Goal: Information Seeking & Learning: Check status

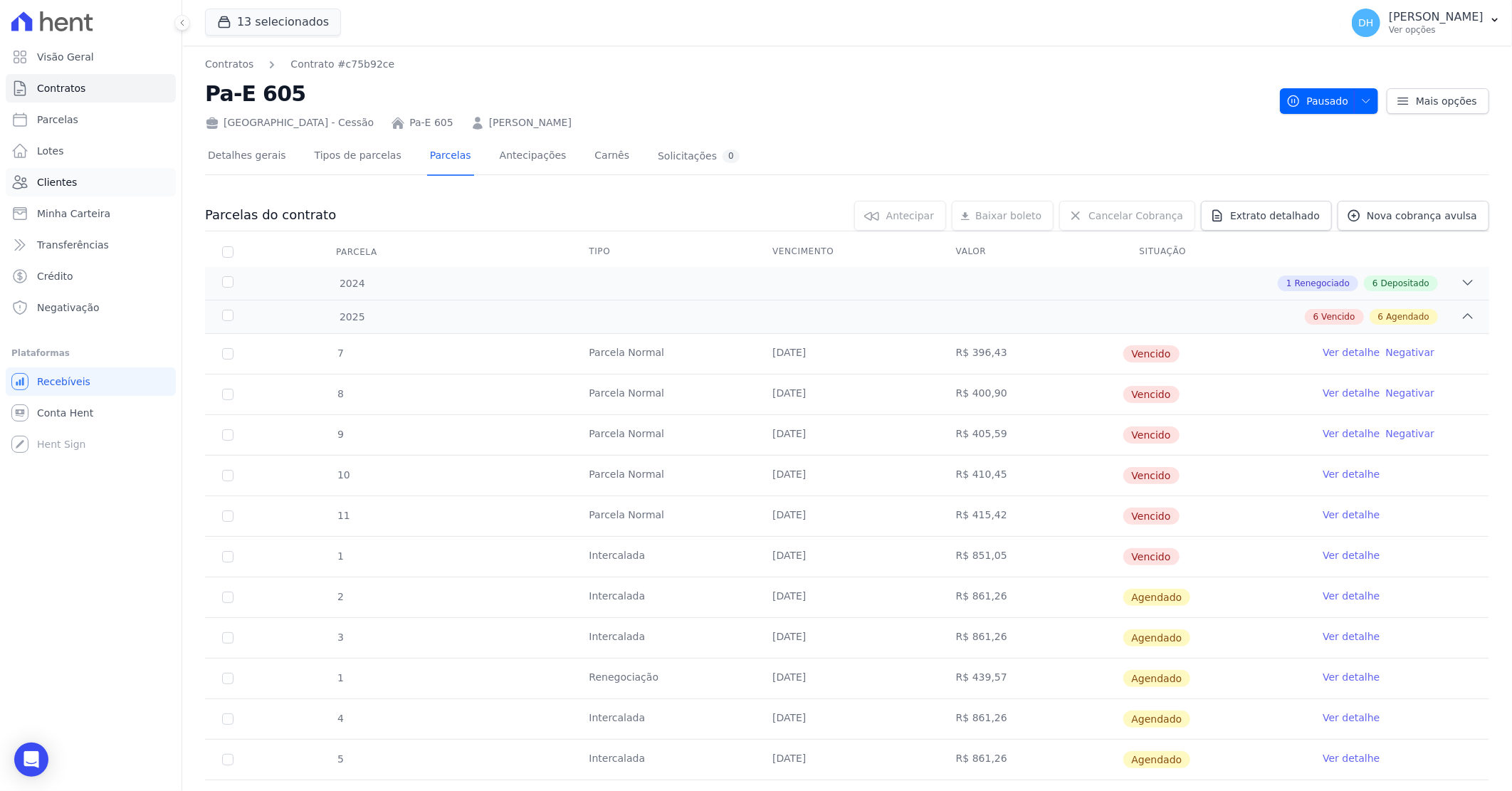
click at [55, 176] on span "Clientes" at bounding box center [56, 182] width 39 height 14
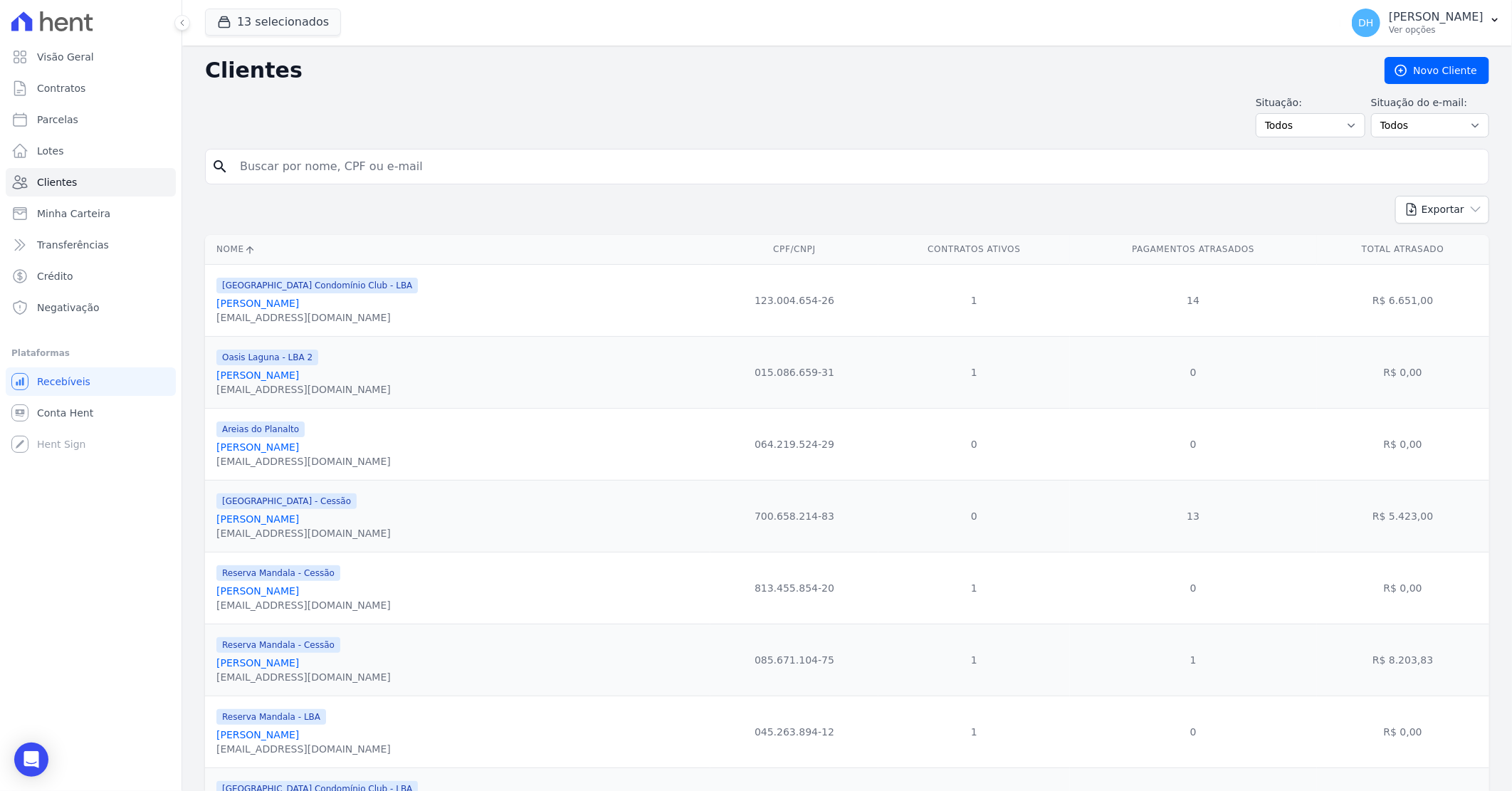
click at [365, 173] on input "search" at bounding box center [857, 167] width 1252 height 29
type input "[PERSON_NAME]"
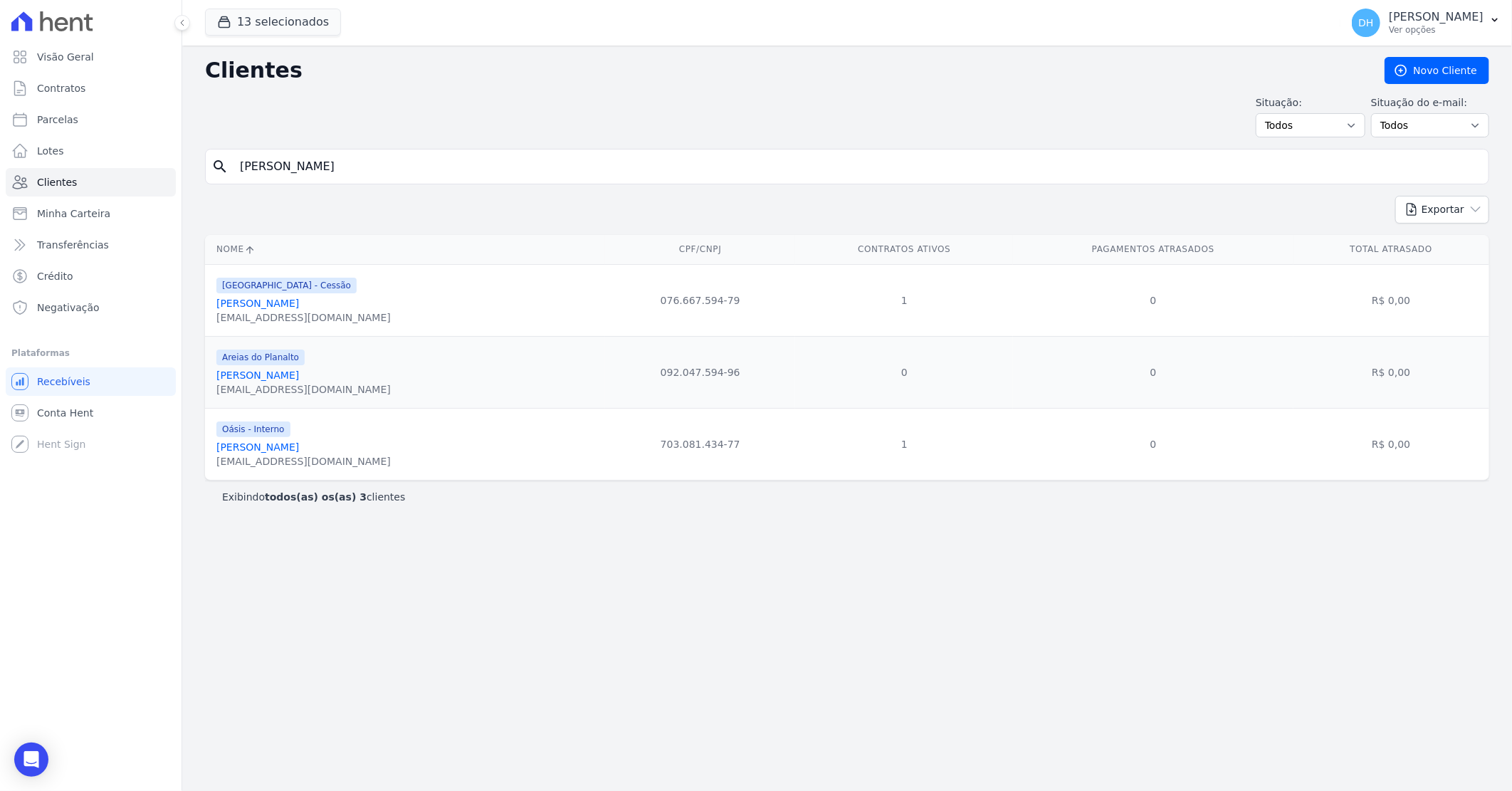
click at [300, 451] on link "[PERSON_NAME]" at bounding box center [258, 447] width 83 height 12
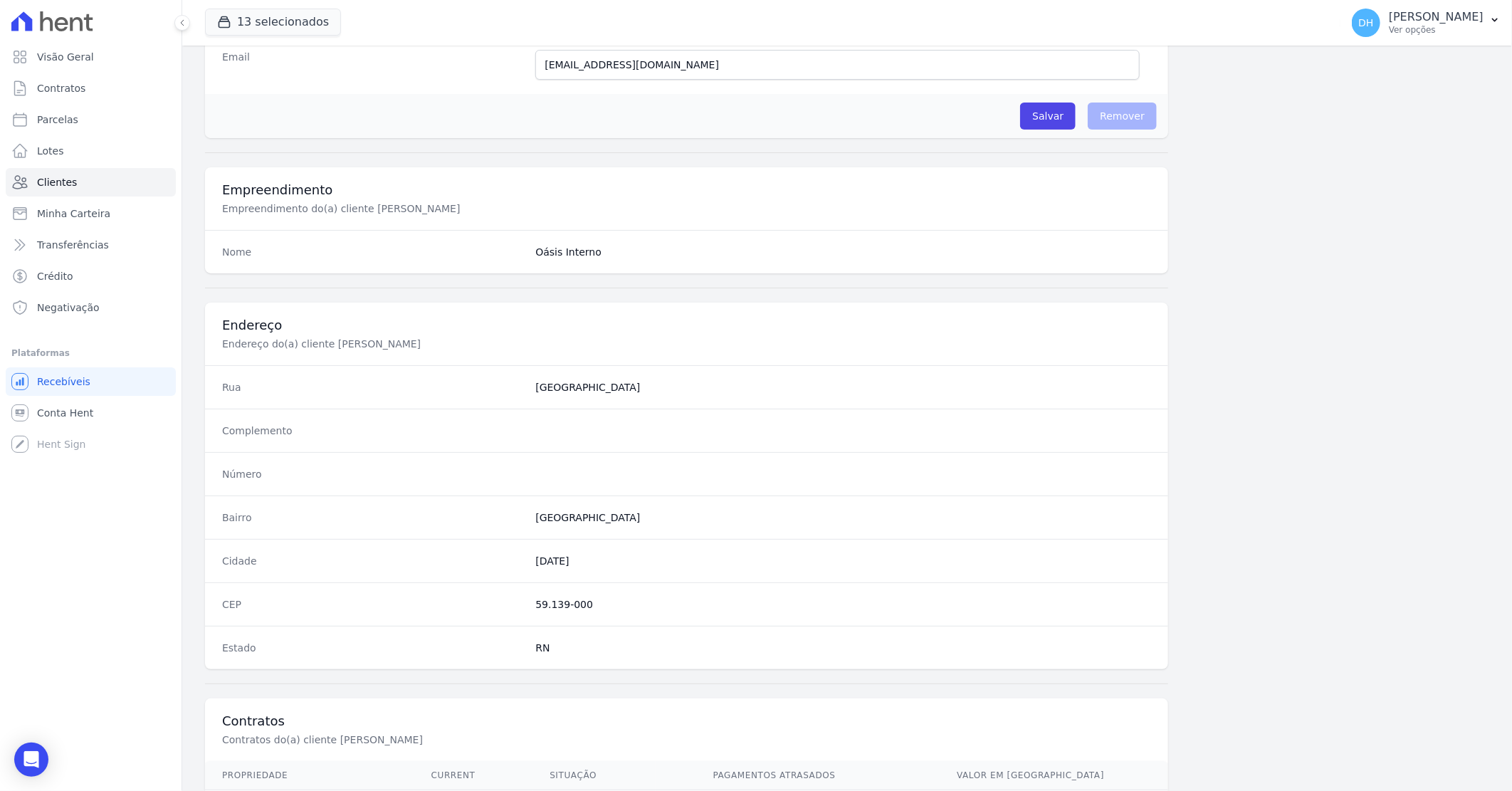
scroll to position [543, 0]
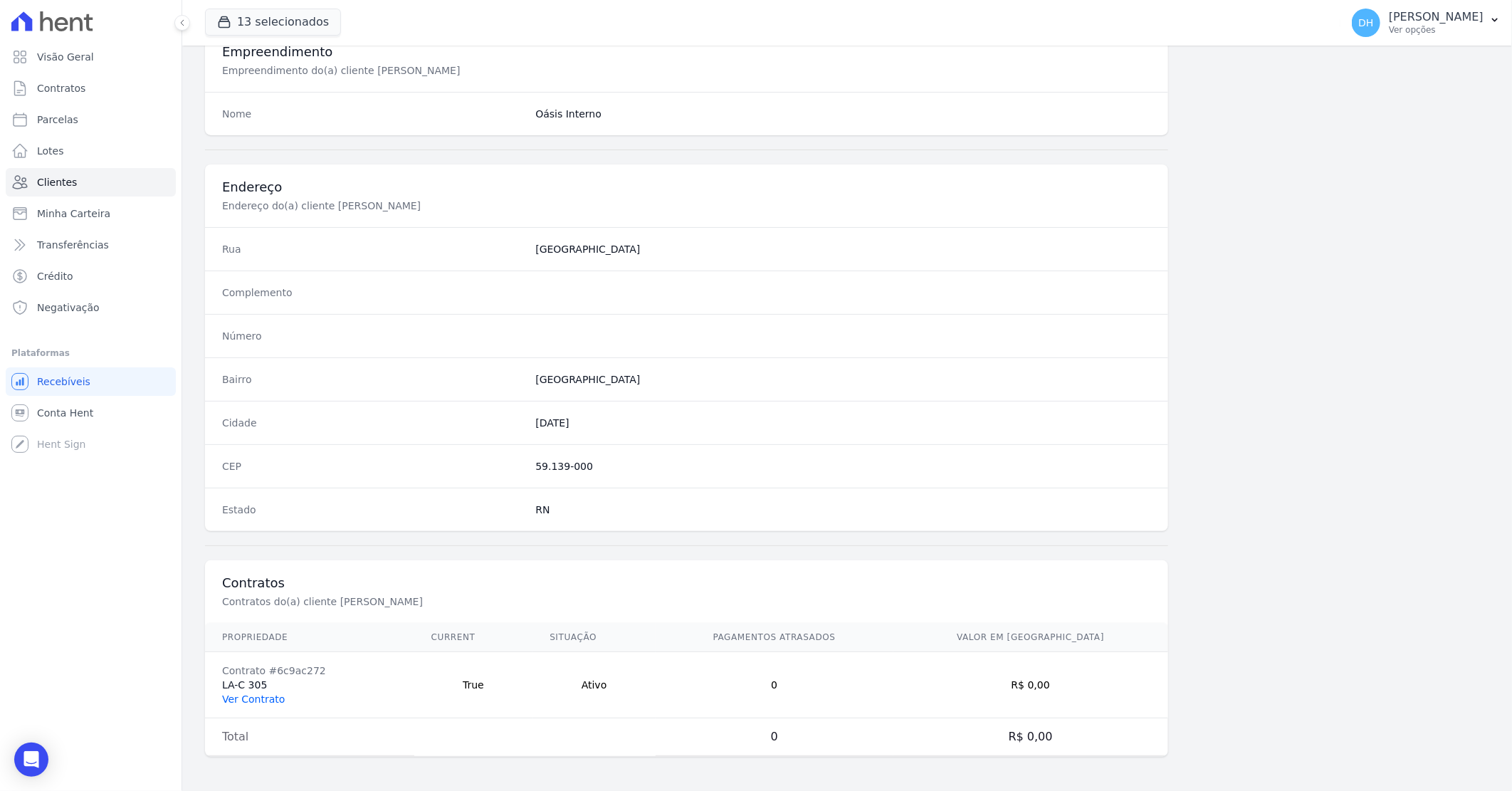
click at [261, 699] on link "Ver Contrato" at bounding box center [253, 699] width 63 height 12
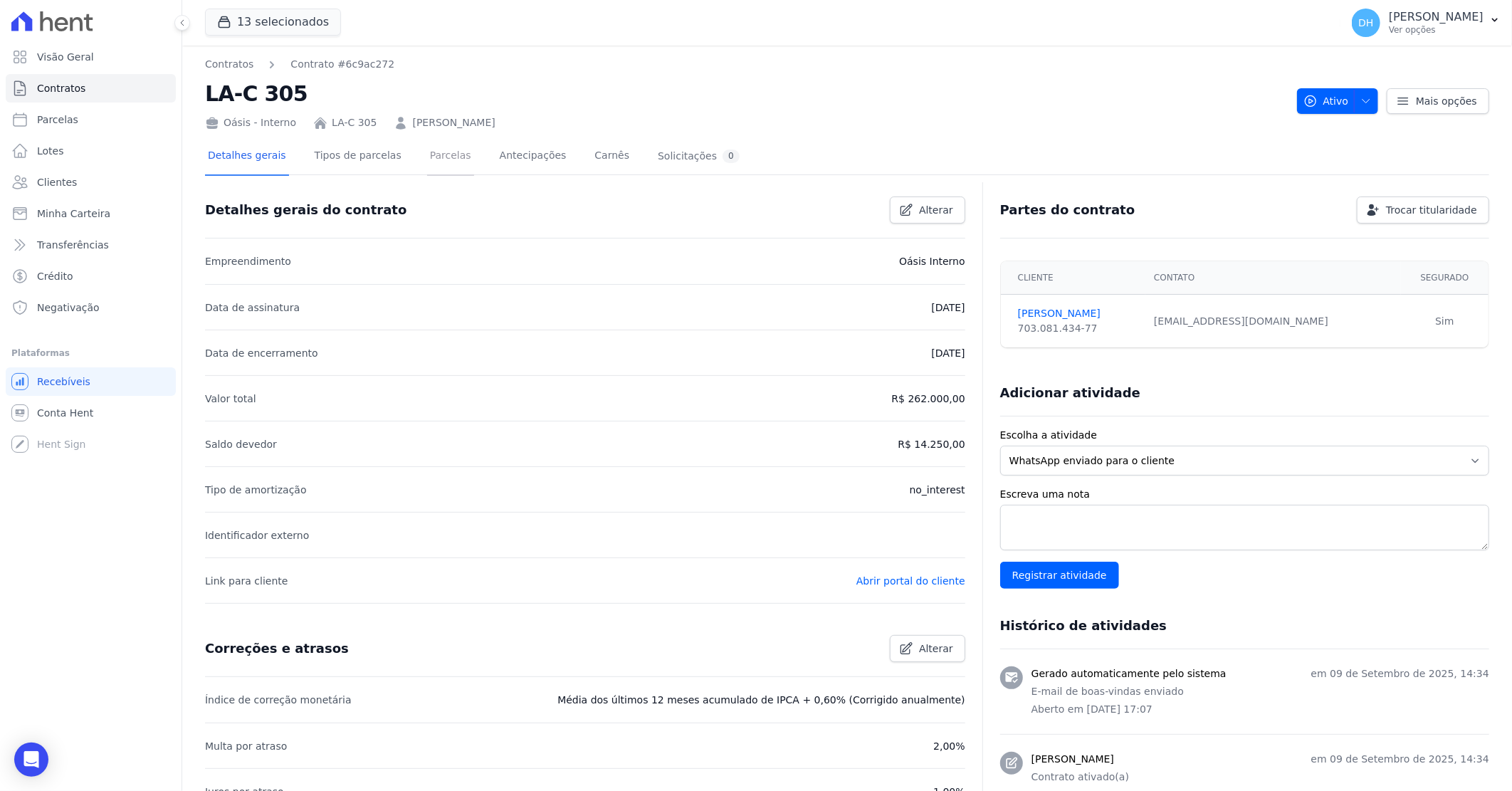
click at [436, 160] on link "Parcelas" at bounding box center [451, 156] width 47 height 38
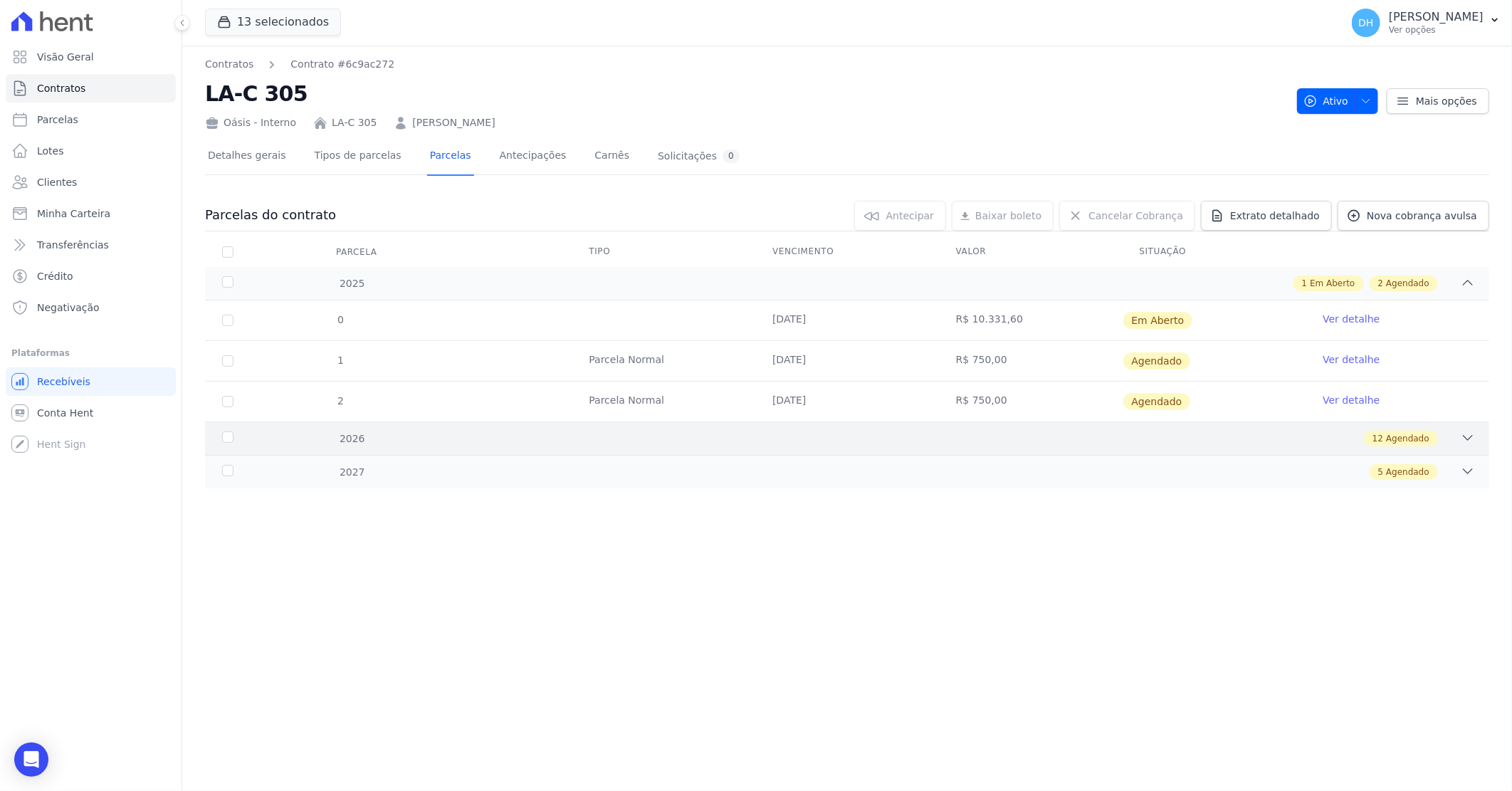
click at [797, 432] on div "12 Agendado" at bounding box center [910, 438] width 1130 height 15
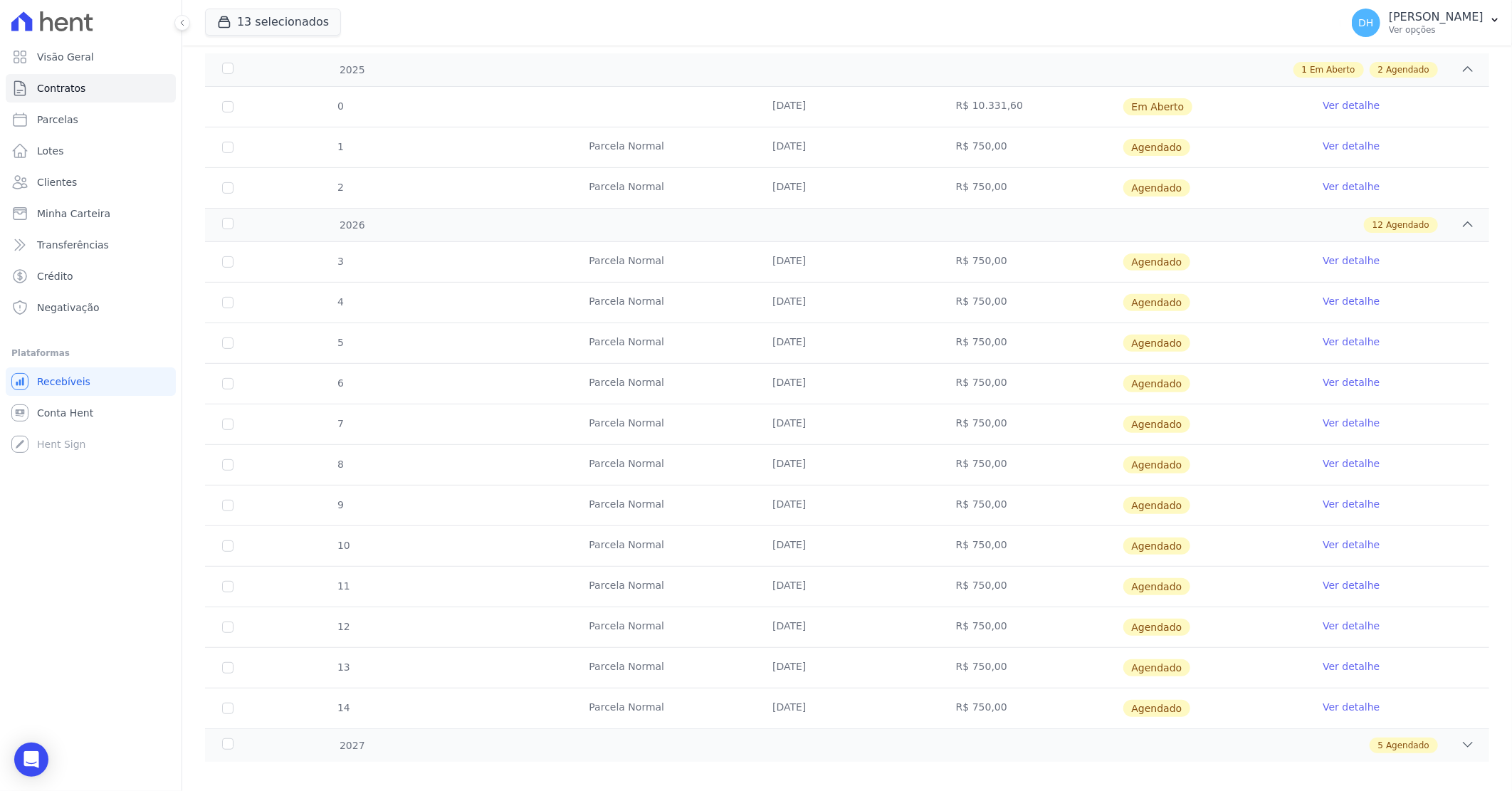
scroll to position [228, 0]
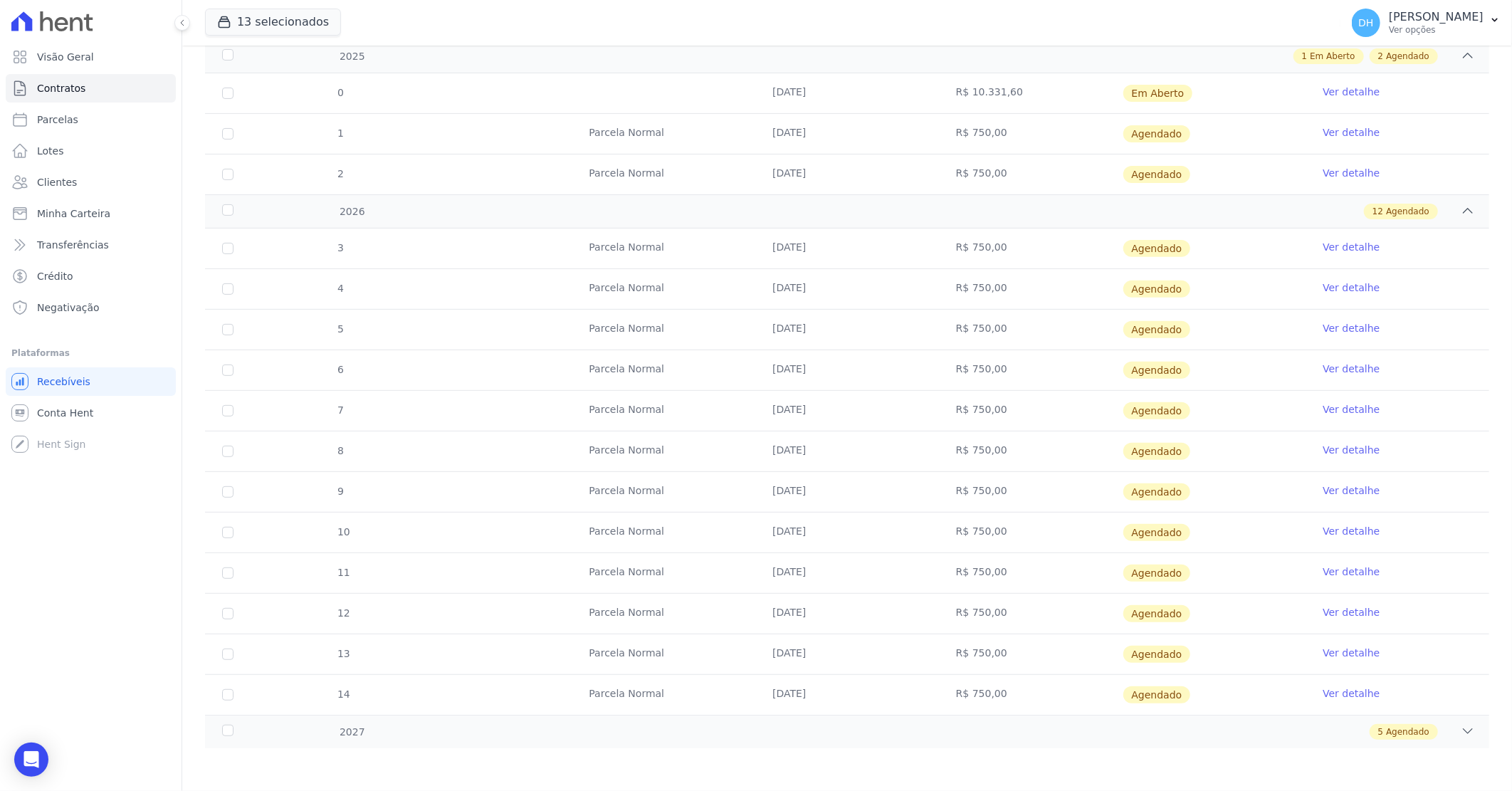
click at [778, 751] on div "Parcelas do contrato 0 selecionada(s) [GEOGRAPHIC_DATA] [GEOGRAPHIC_DATA] Reneg…" at bounding box center [847, 361] width 1285 height 804
click at [789, 739] on div "5 Agendado" at bounding box center [910, 732] width 1130 height 15
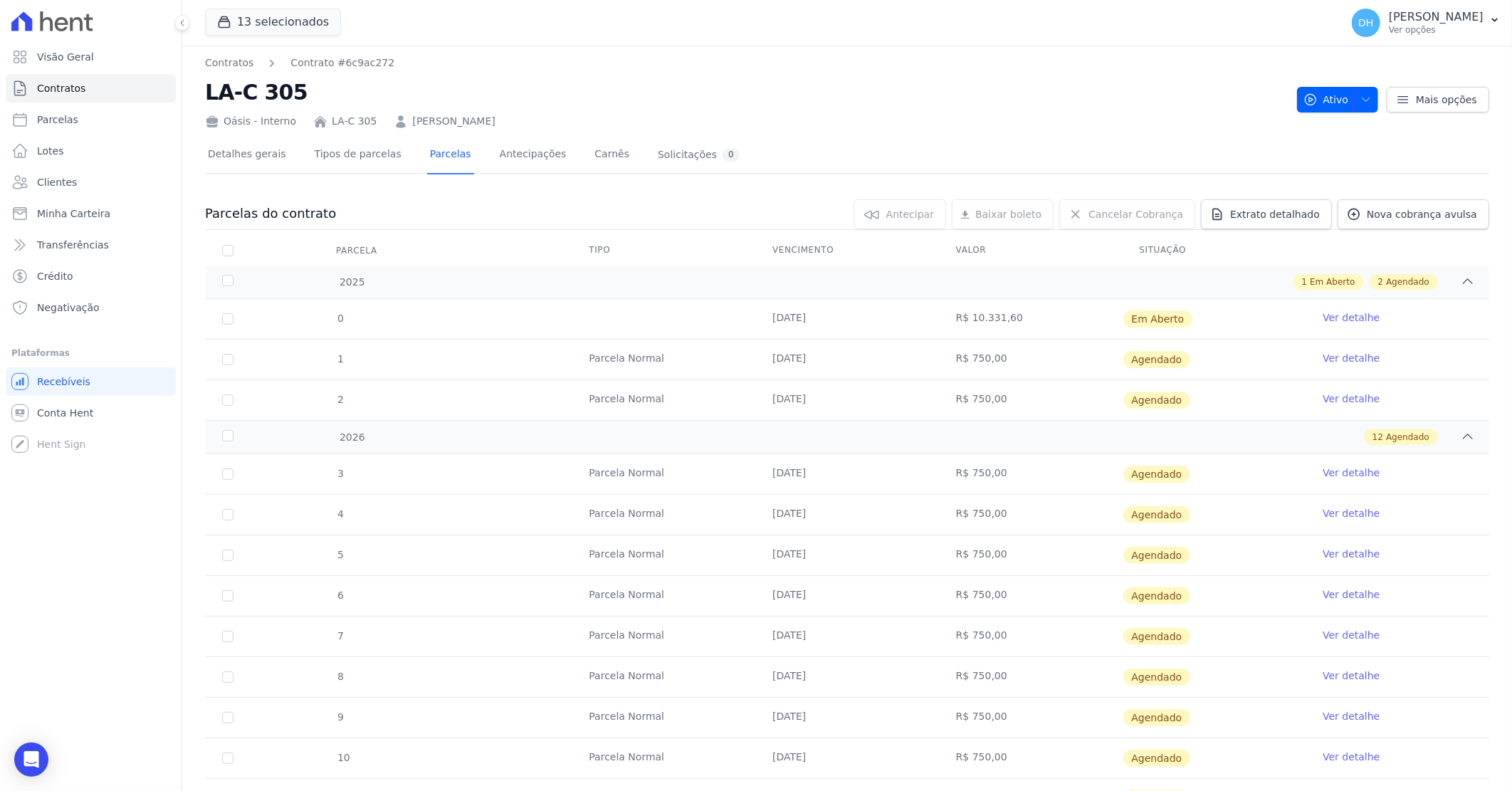
scroll to position [0, 0]
click at [1332, 316] on link "Ver detalhe" at bounding box center [1351, 319] width 57 height 14
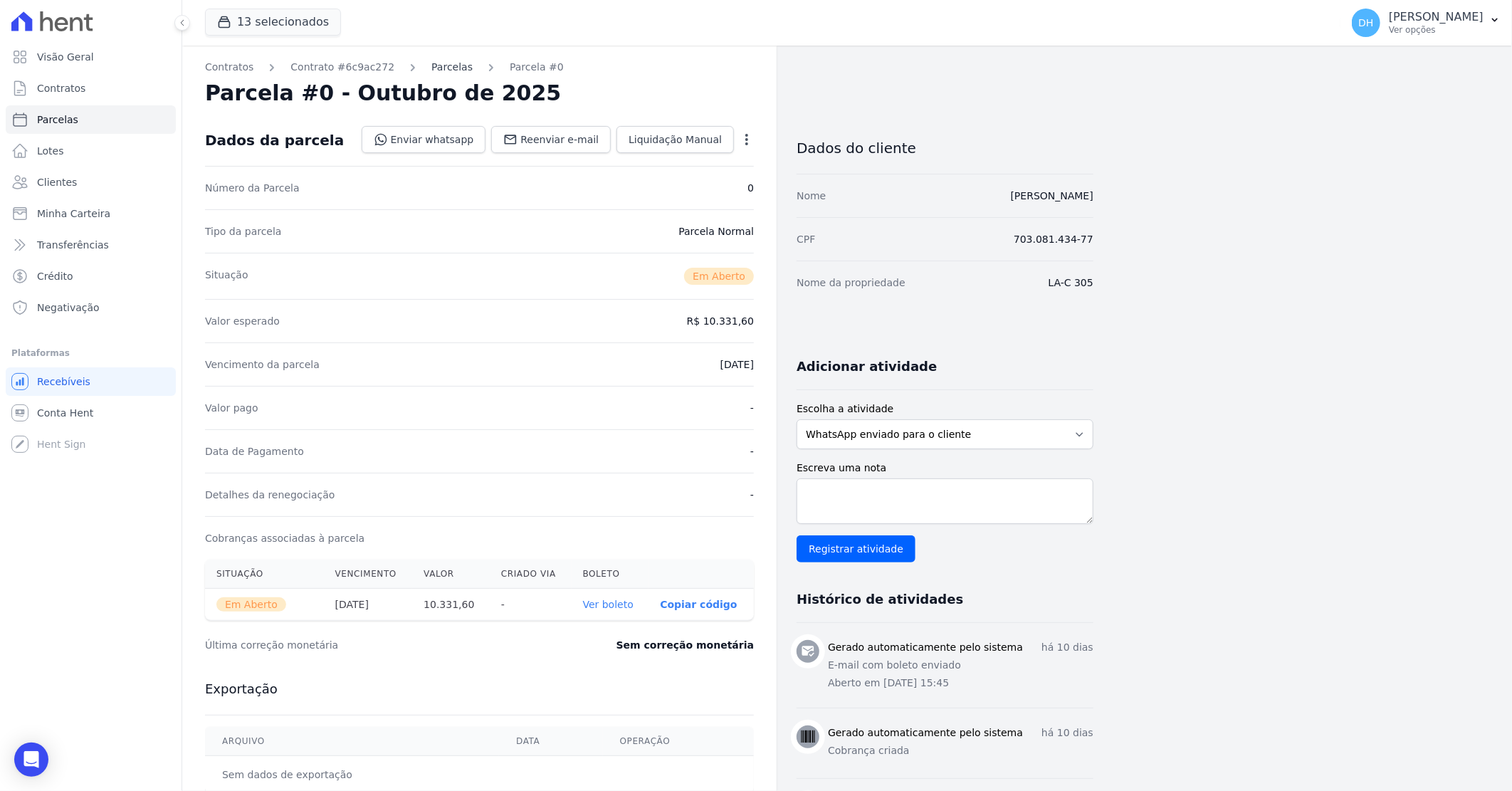
click at [431, 73] on link "Parcelas" at bounding box center [452, 67] width 41 height 15
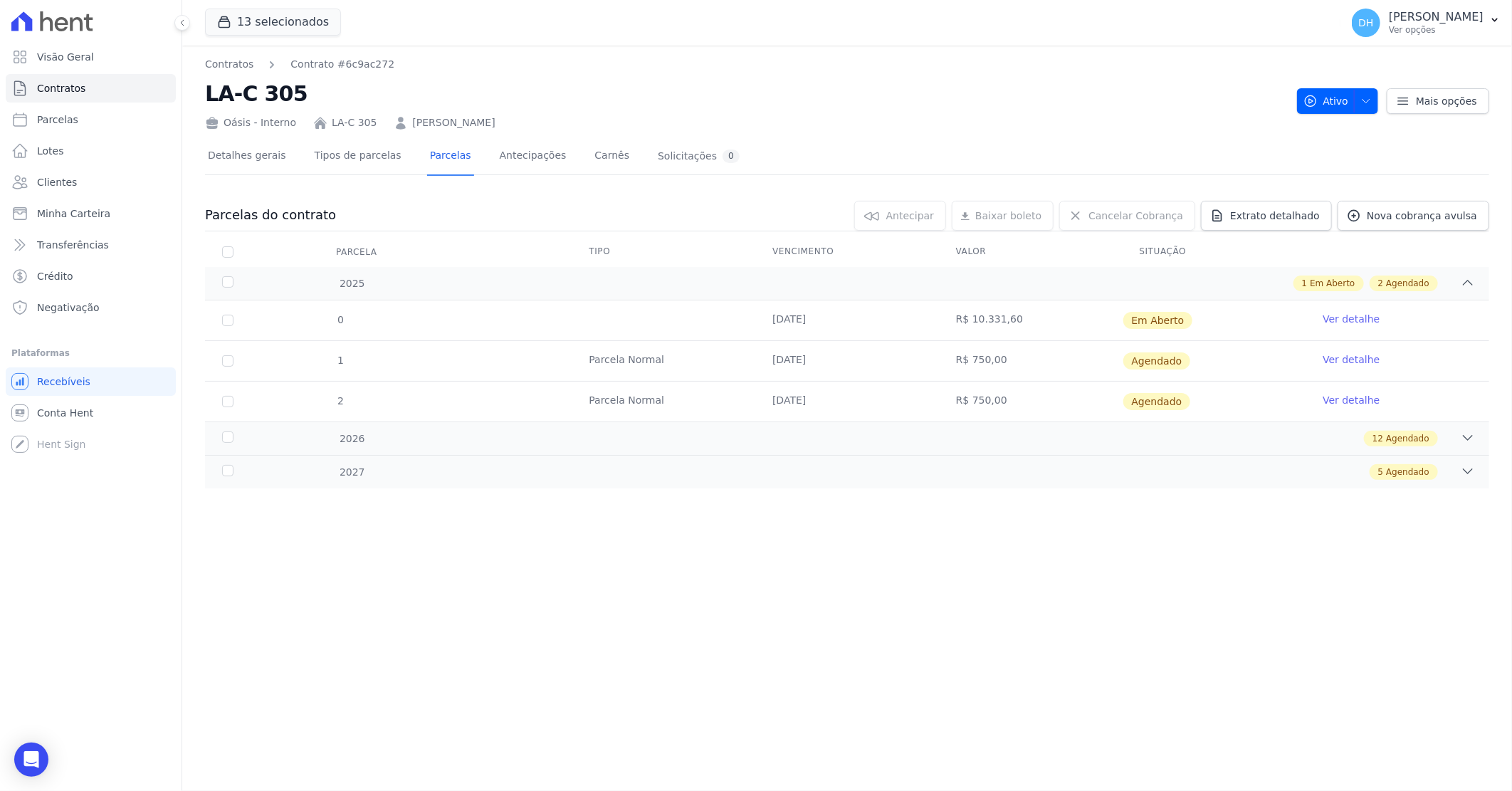
click at [468, 123] on link "[PERSON_NAME]" at bounding box center [454, 123] width 83 height 15
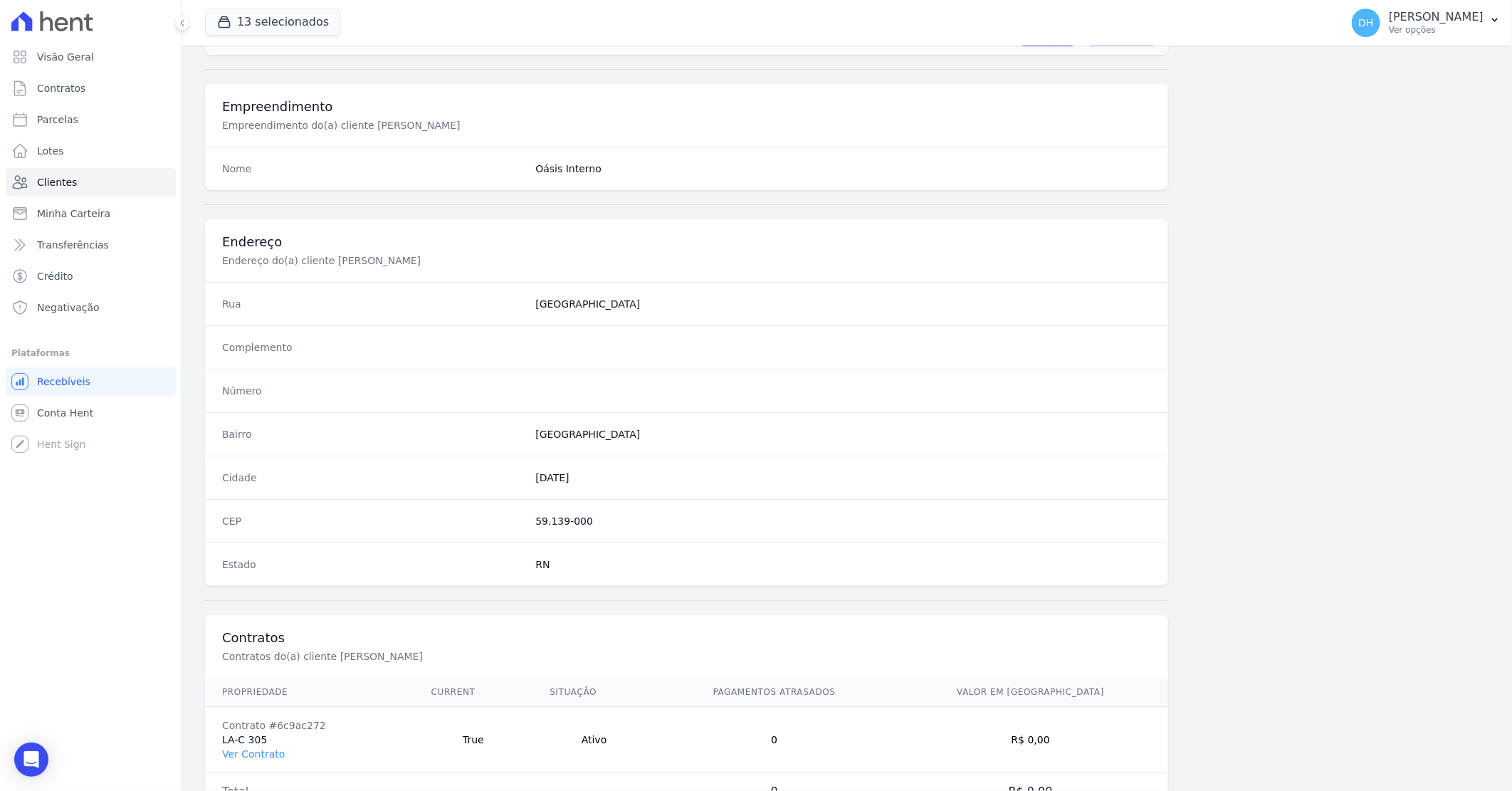
scroll to position [543, 0]
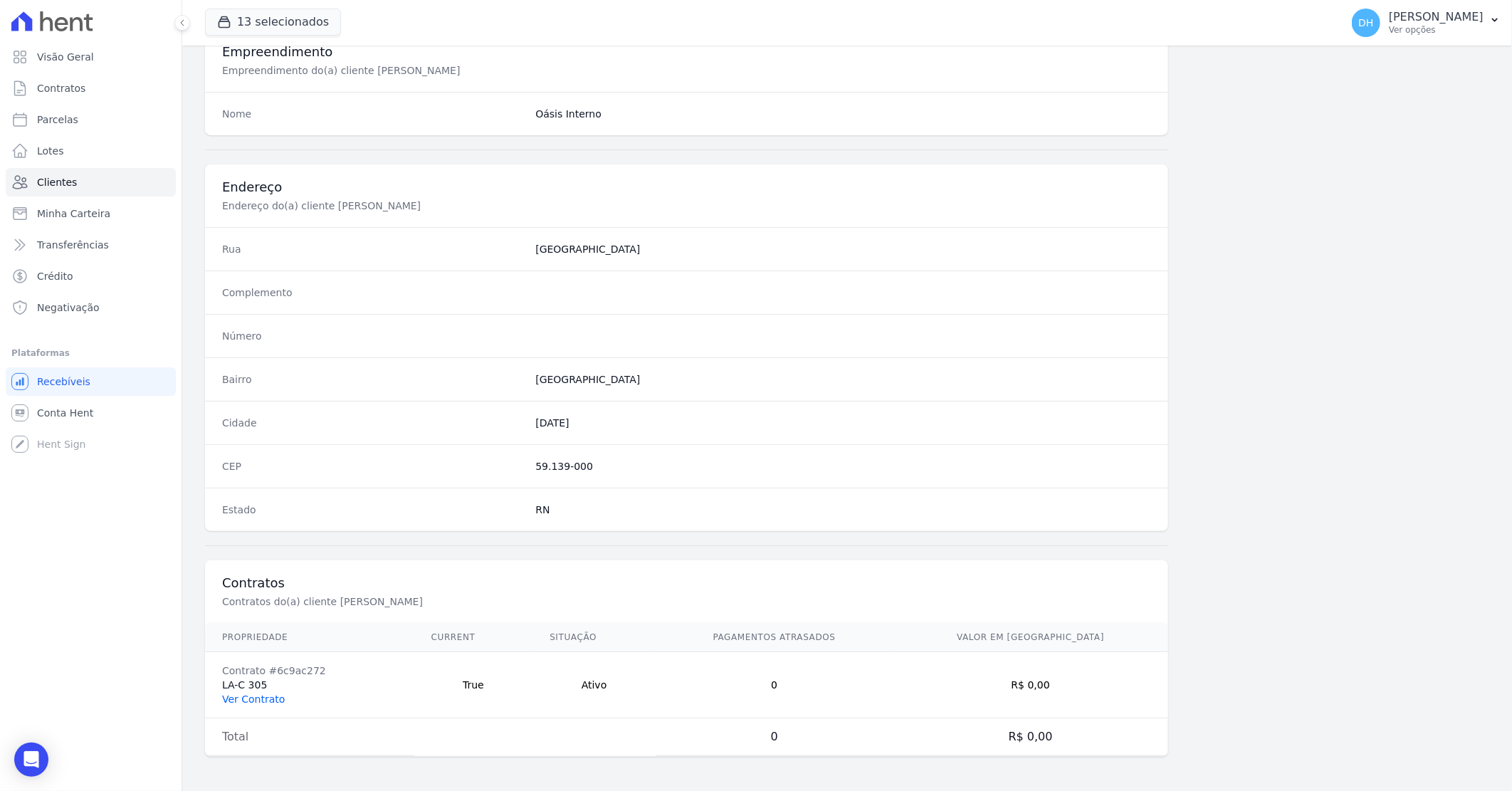
click at [278, 699] on link "Ver Contrato" at bounding box center [253, 699] width 63 height 12
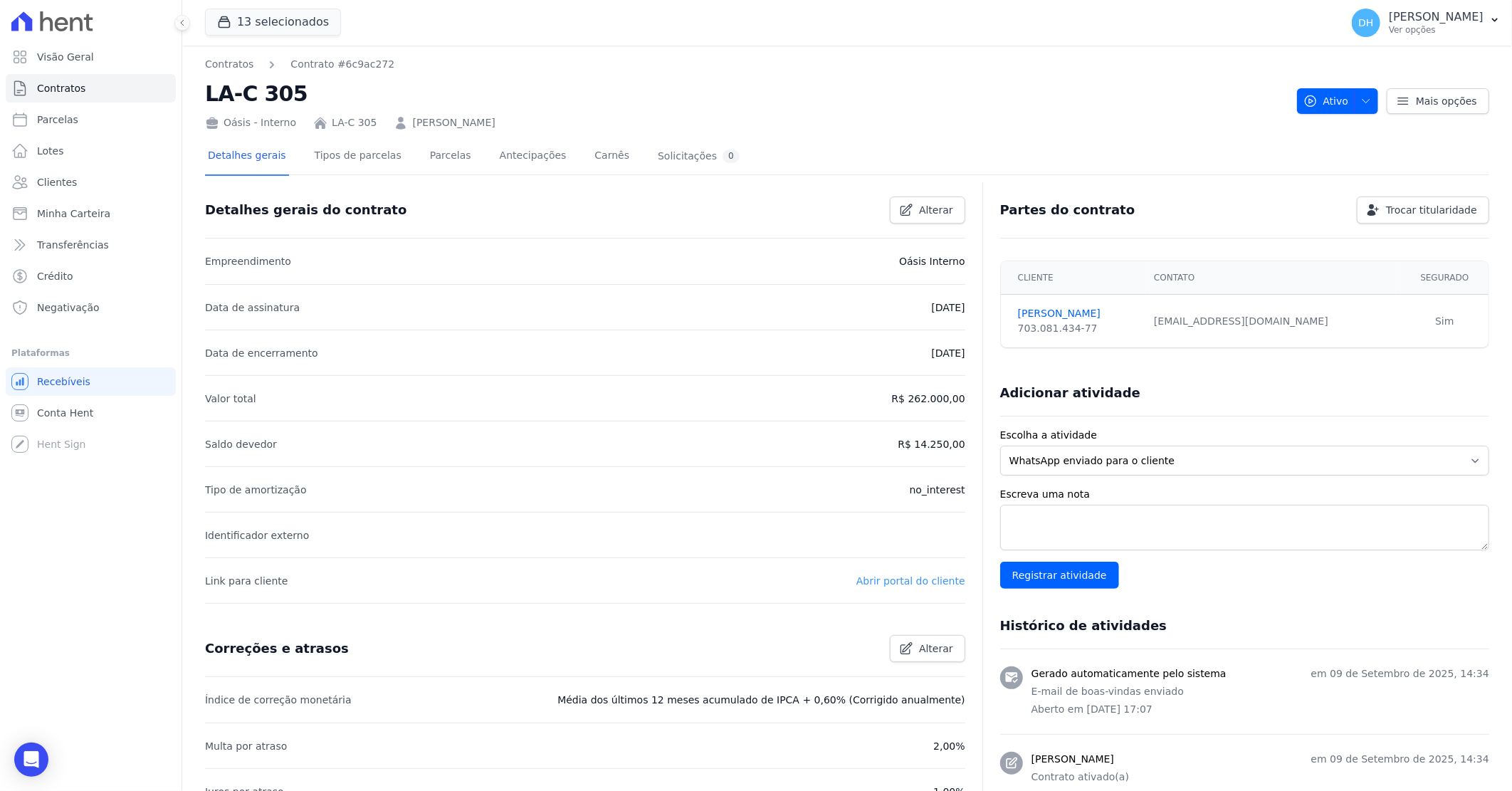
click at [928, 580] on link "Abrir portal do cliente" at bounding box center [910, 581] width 109 height 12
click at [1447, 101] on span "Mais opções" at bounding box center [1447, 101] width 62 height 14
click at [1207, 163] on div "Detalhes gerais Tipos de parcelas [GEOGRAPHIC_DATA] Antecipações Carnês Solicit…" at bounding box center [847, 156] width 1285 height 36
click at [1446, 100] on span "Mais opções" at bounding box center [1447, 101] width 62 height 14
click at [1159, 105] on h2 "LA-C 305" at bounding box center [745, 93] width 1081 height 32
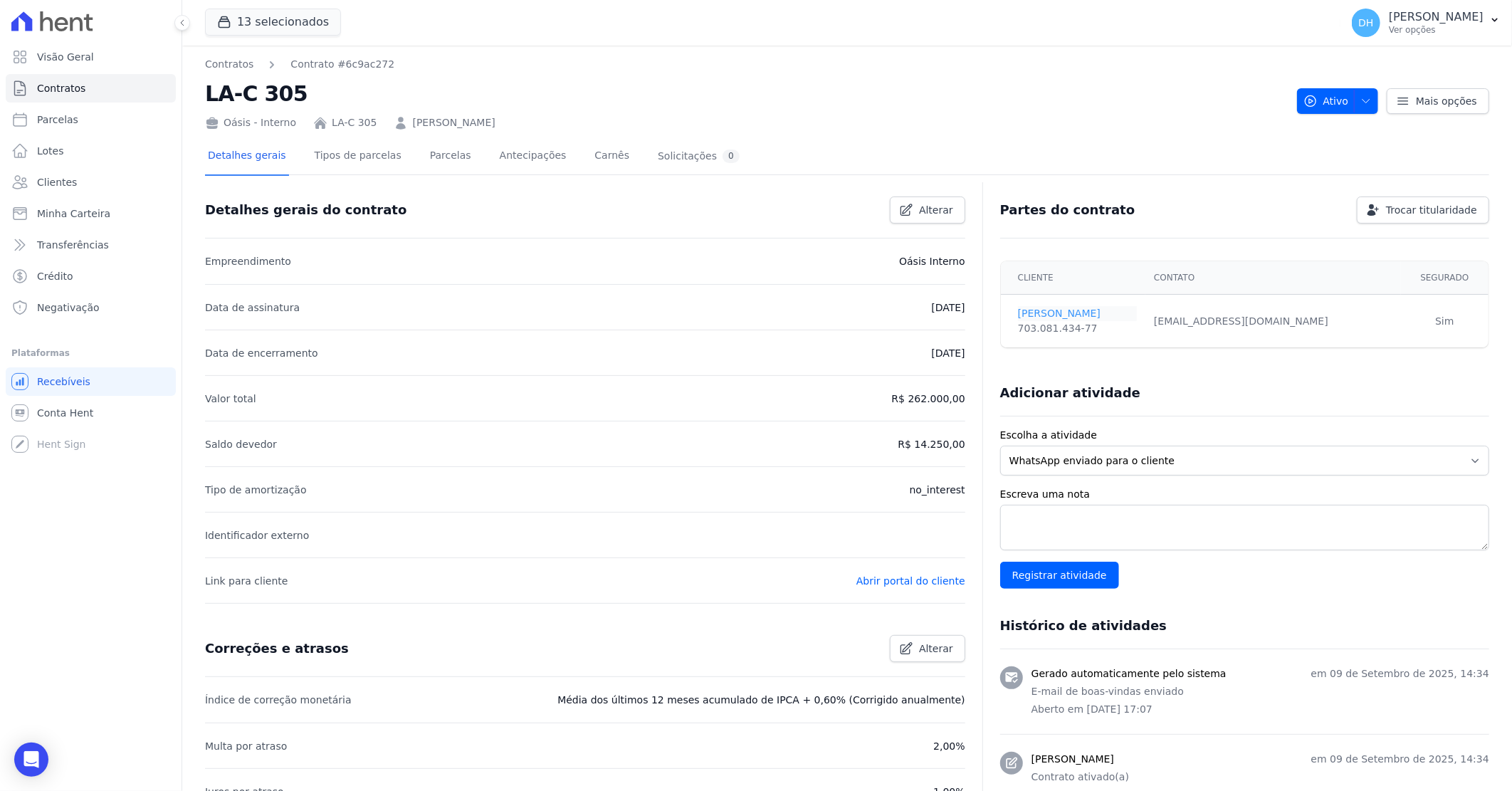
click at [1054, 311] on link "[PERSON_NAME]" at bounding box center [1077, 314] width 118 height 15
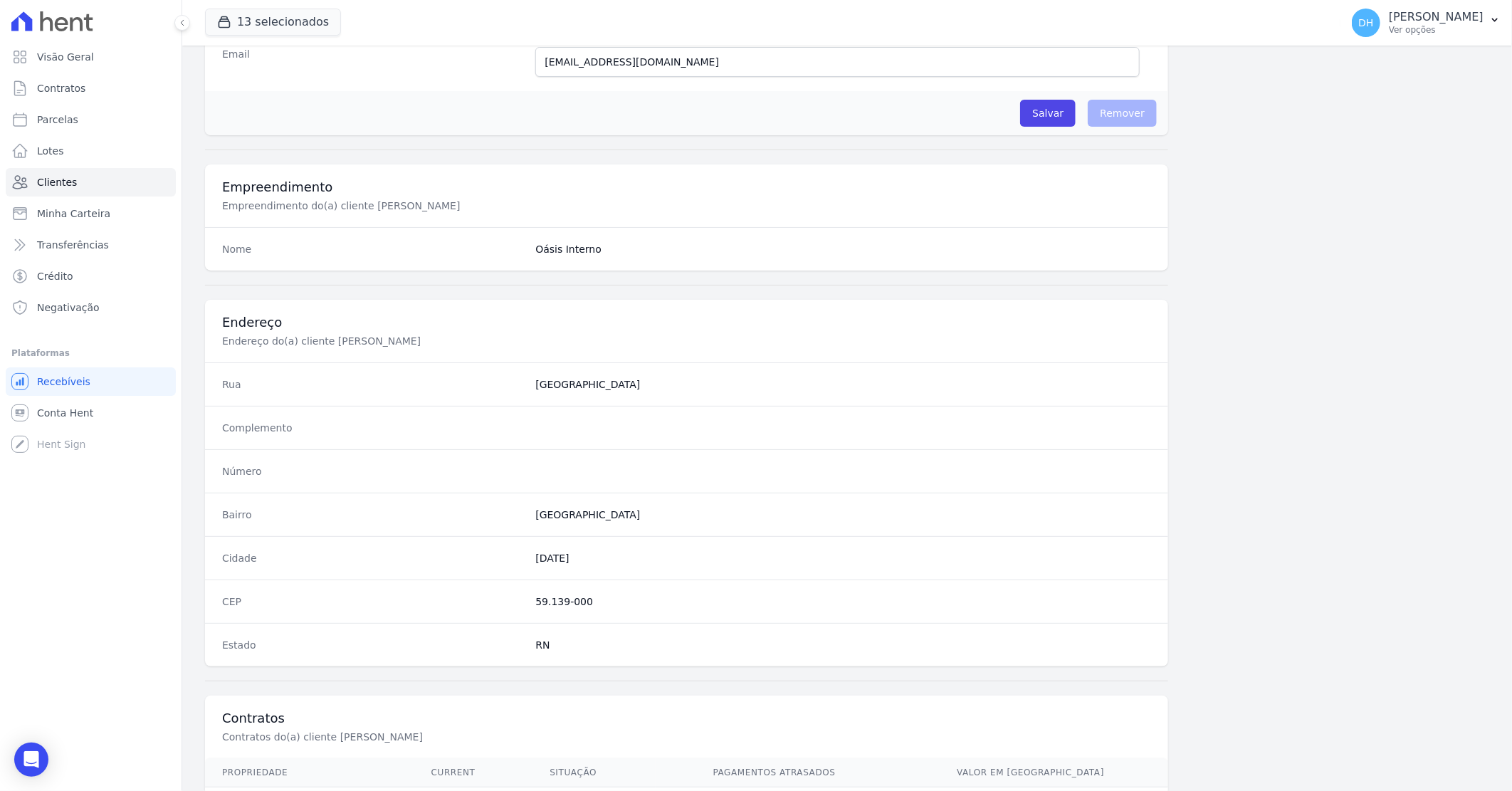
scroll to position [543, 0]
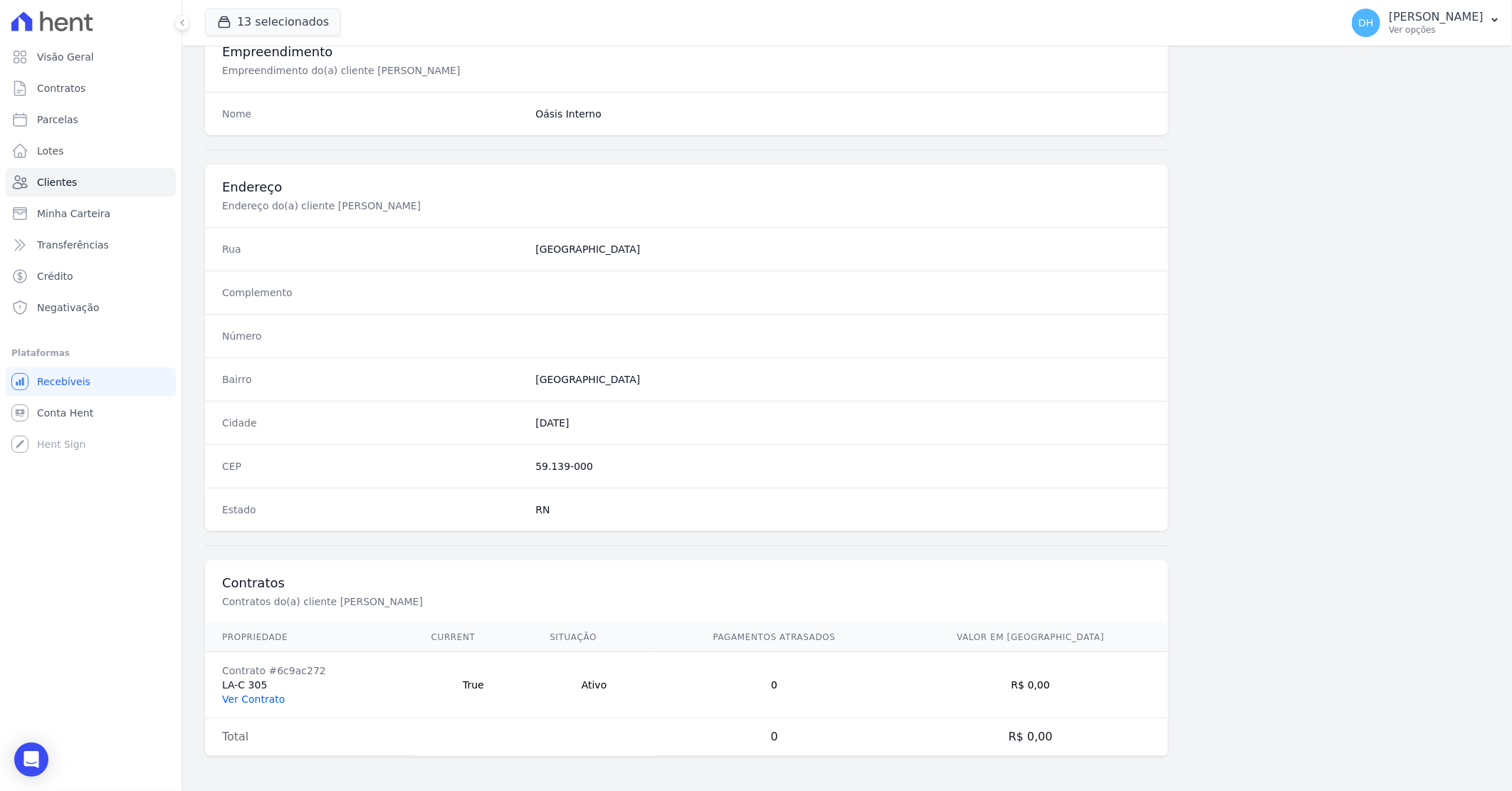
click at [266, 695] on link "Ver Contrato" at bounding box center [253, 699] width 63 height 12
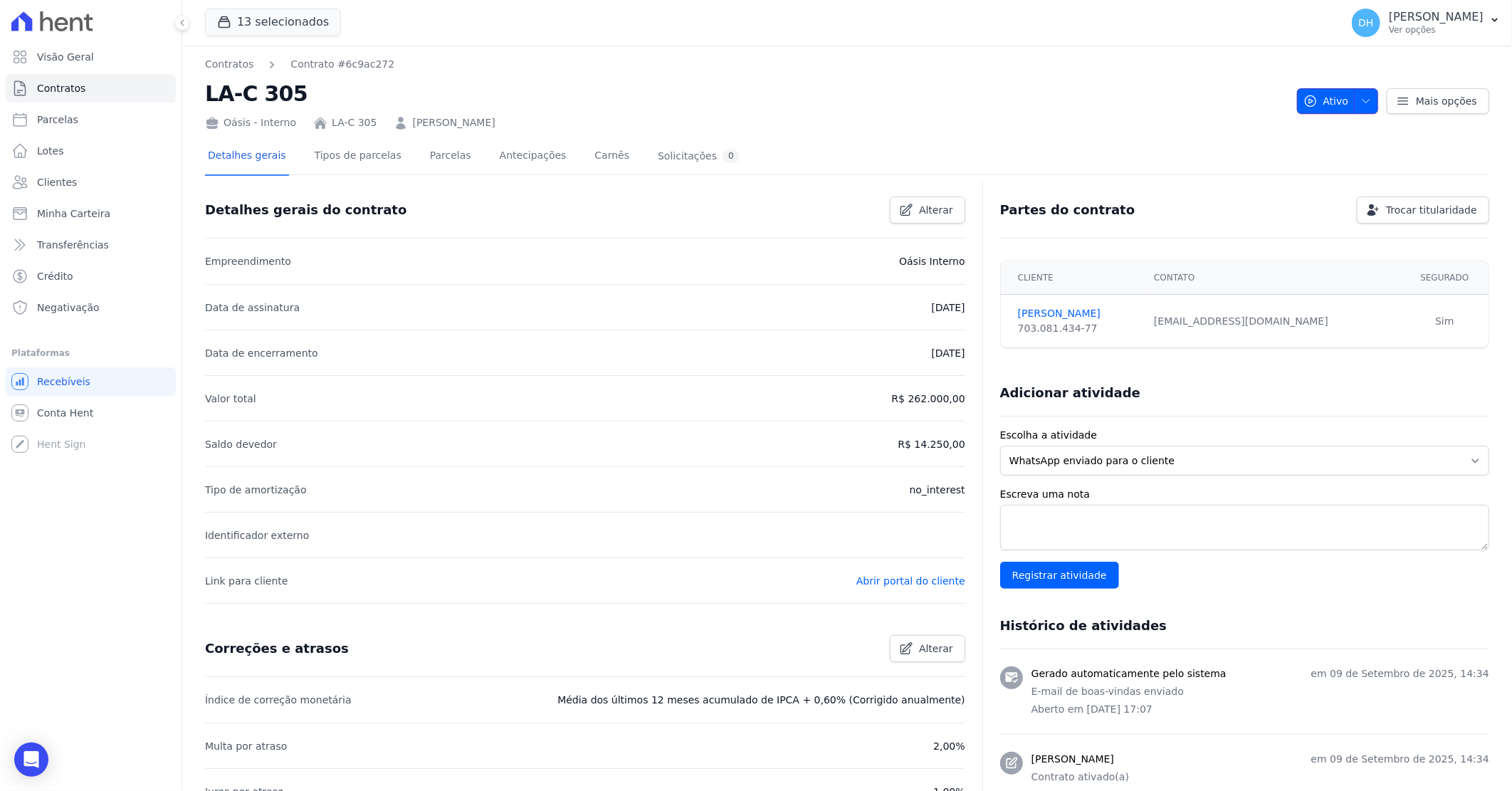
click at [1361, 102] on icon "button" at bounding box center [1367, 101] width 12 height 12
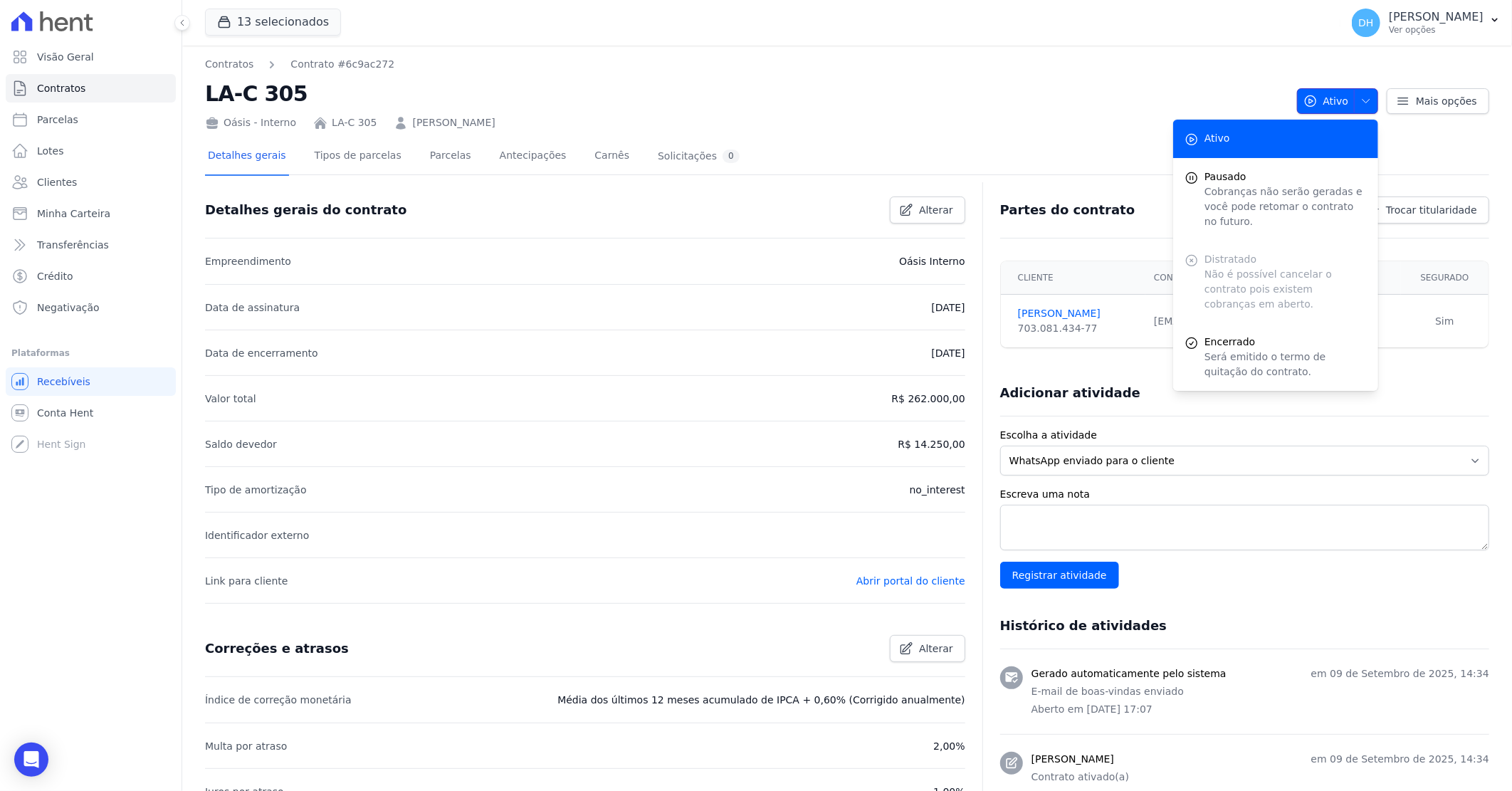
click at [1361, 102] on icon "button" at bounding box center [1367, 101] width 12 height 12
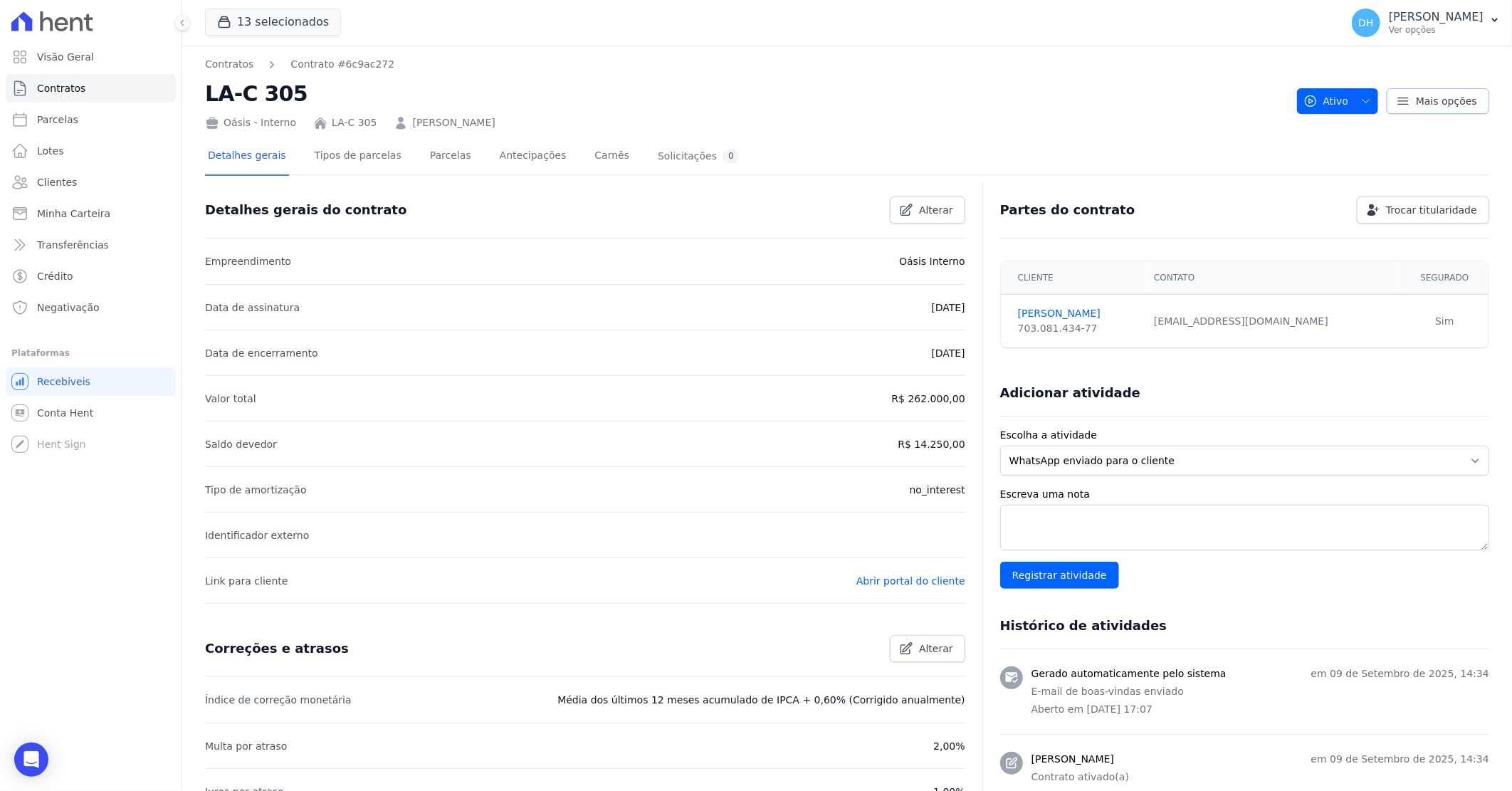
click at [1410, 92] on link "Mais opções" at bounding box center [1438, 101] width 102 height 26
click at [1071, 74] on div "Contratos Contrato #6c9ac272 LA-C 305 Oásis - Interno LA-C 305 [PERSON_NAME]" at bounding box center [745, 93] width 1081 height 73
click at [1069, 311] on link "[PERSON_NAME]" at bounding box center [1077, 314] width 118 height 15
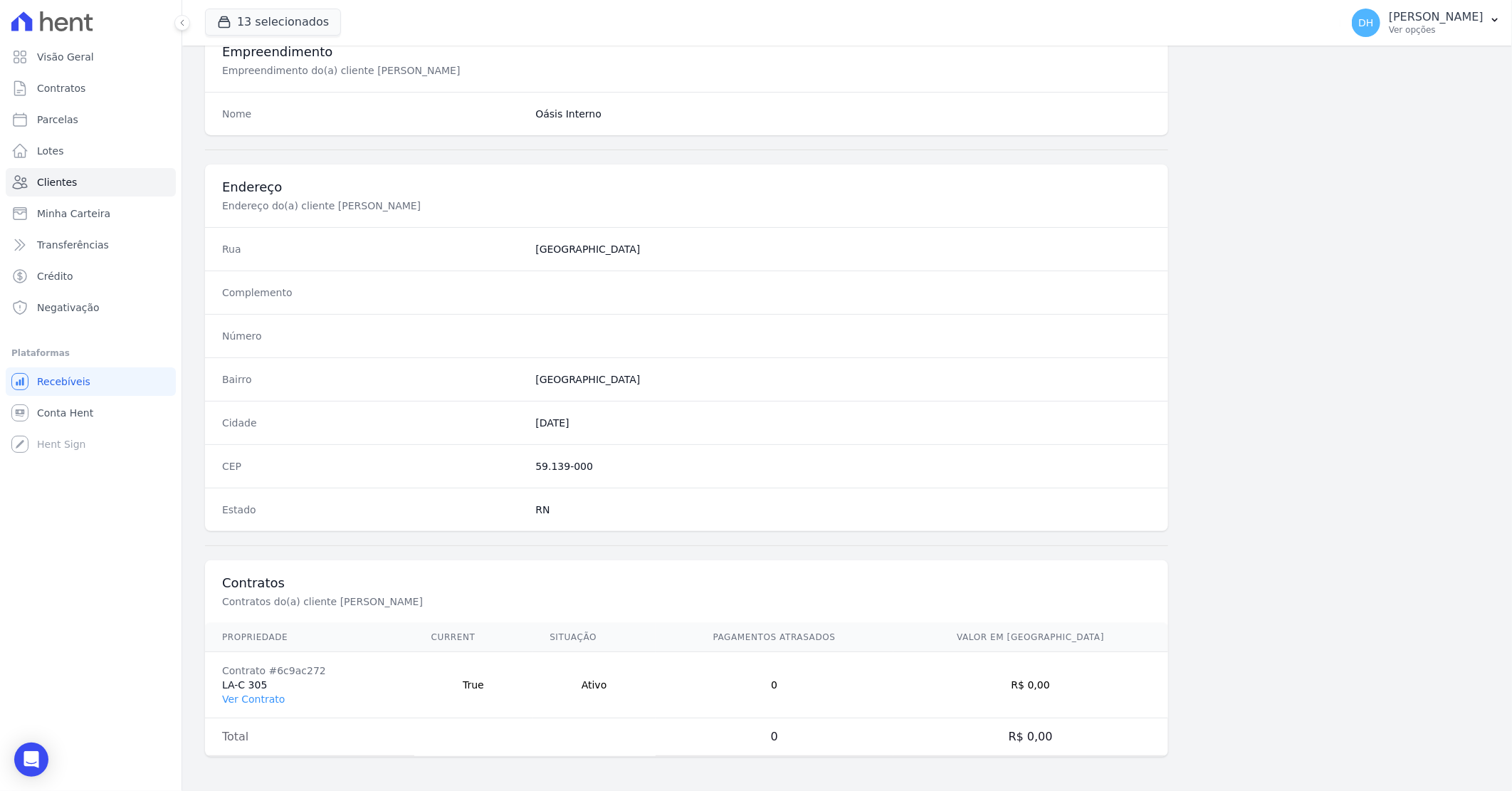
scroll to position [543, 0]
click at [255, 696] on link "Ver Contrato" at bounding box center [253, 699] width 63 height 12
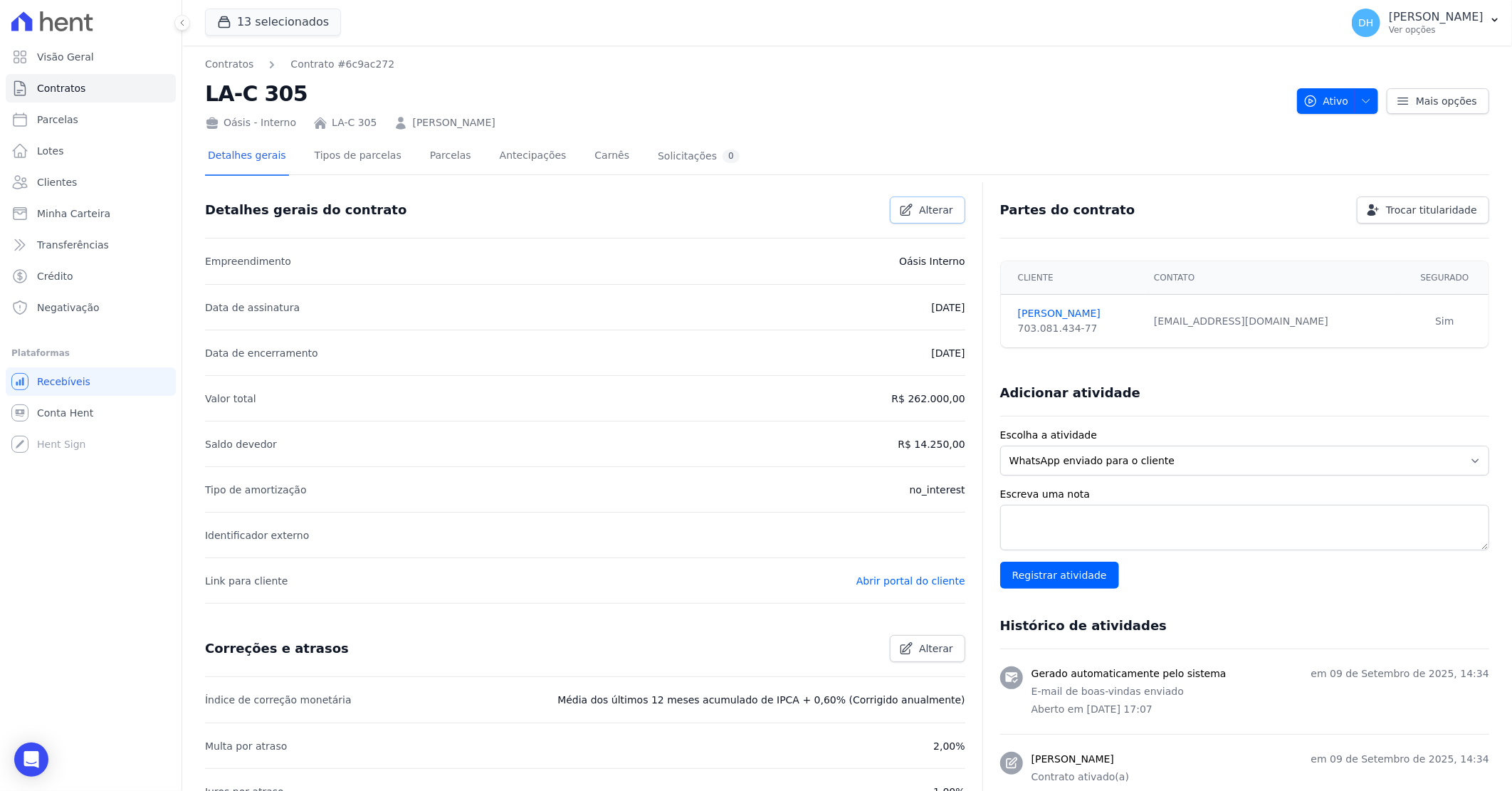
click at [914, 200] on link "Alterar" at bounding box center [927, 210] width 75 height 27
click at [952, 132] on div "Detalhes gerais Tipos de parcelas [GEOGRAPHIC_DATA] Antecipações Carnês Solicit…" at bounding box center [847, 554] width 1285 height 849
click at [910, 217] on button "Salvar" at bounding box center [928, 210] width 72 height 27
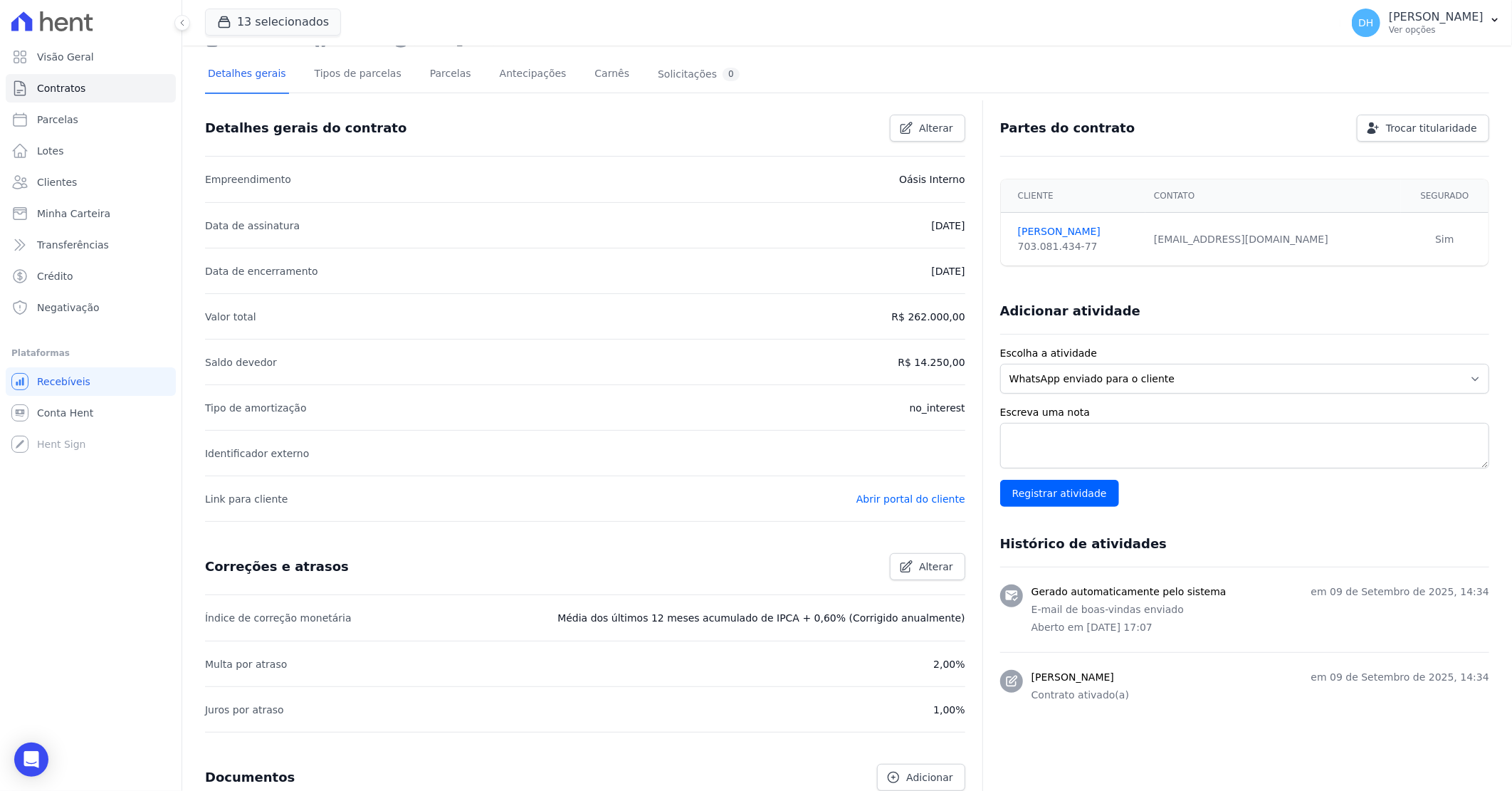
scroll to position [79, 0]
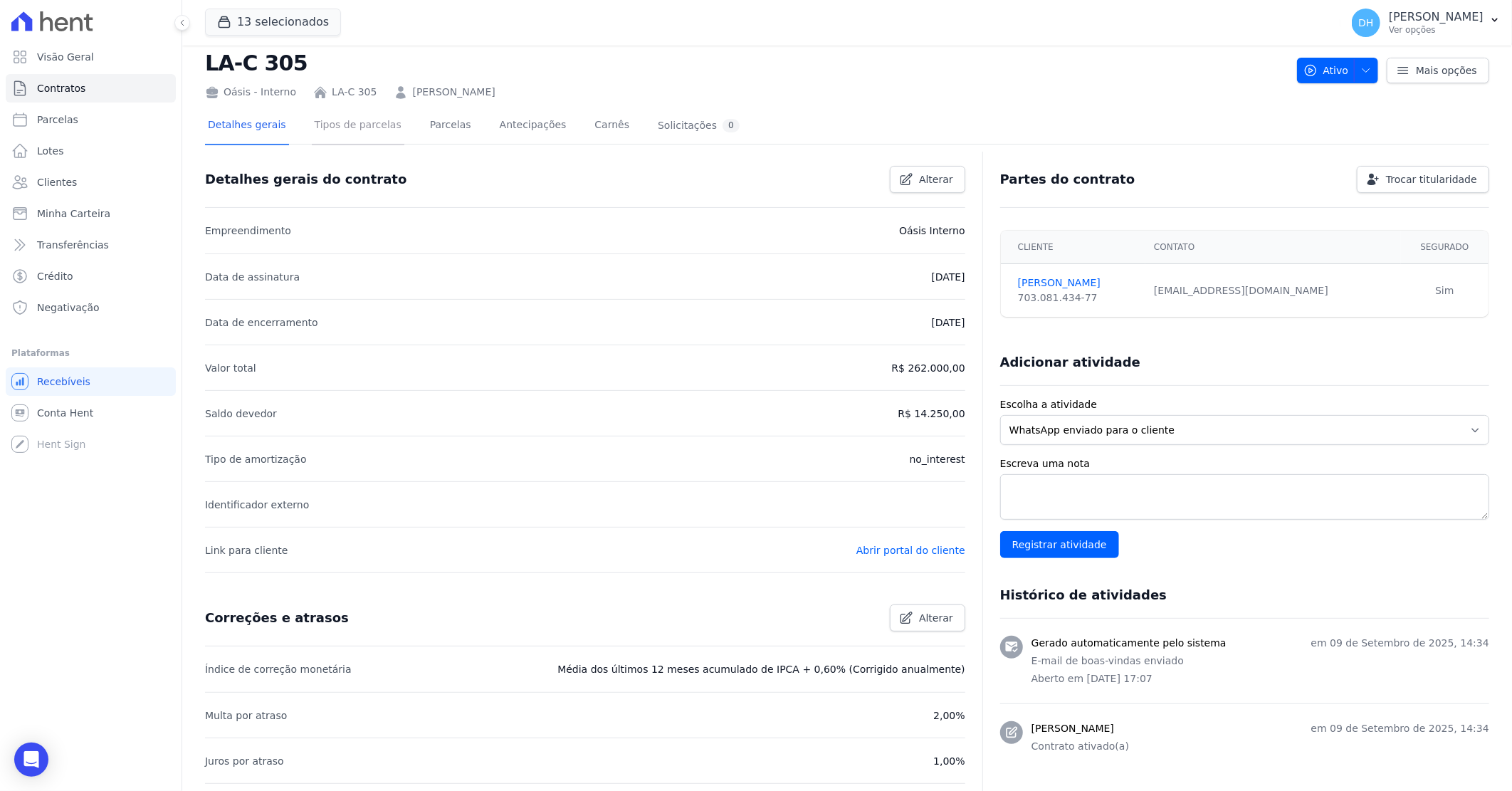
click at [329, 122] on link "Tipos de parcelas" at bounding box center [358, 126] width 92 height 38
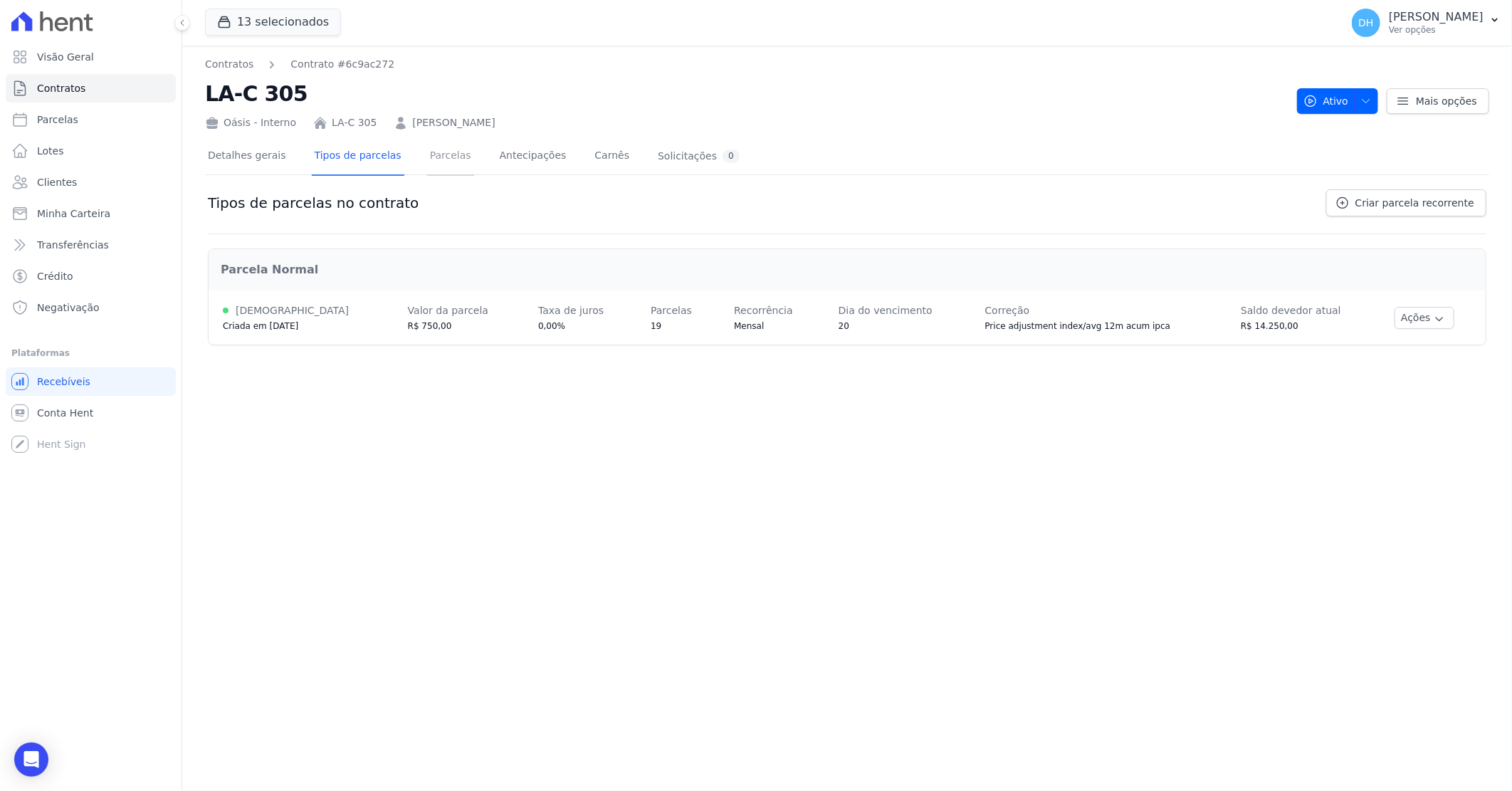
click at [429, 146] on link "Parcelas" at bounding box center [451, 156] width 47 height 38
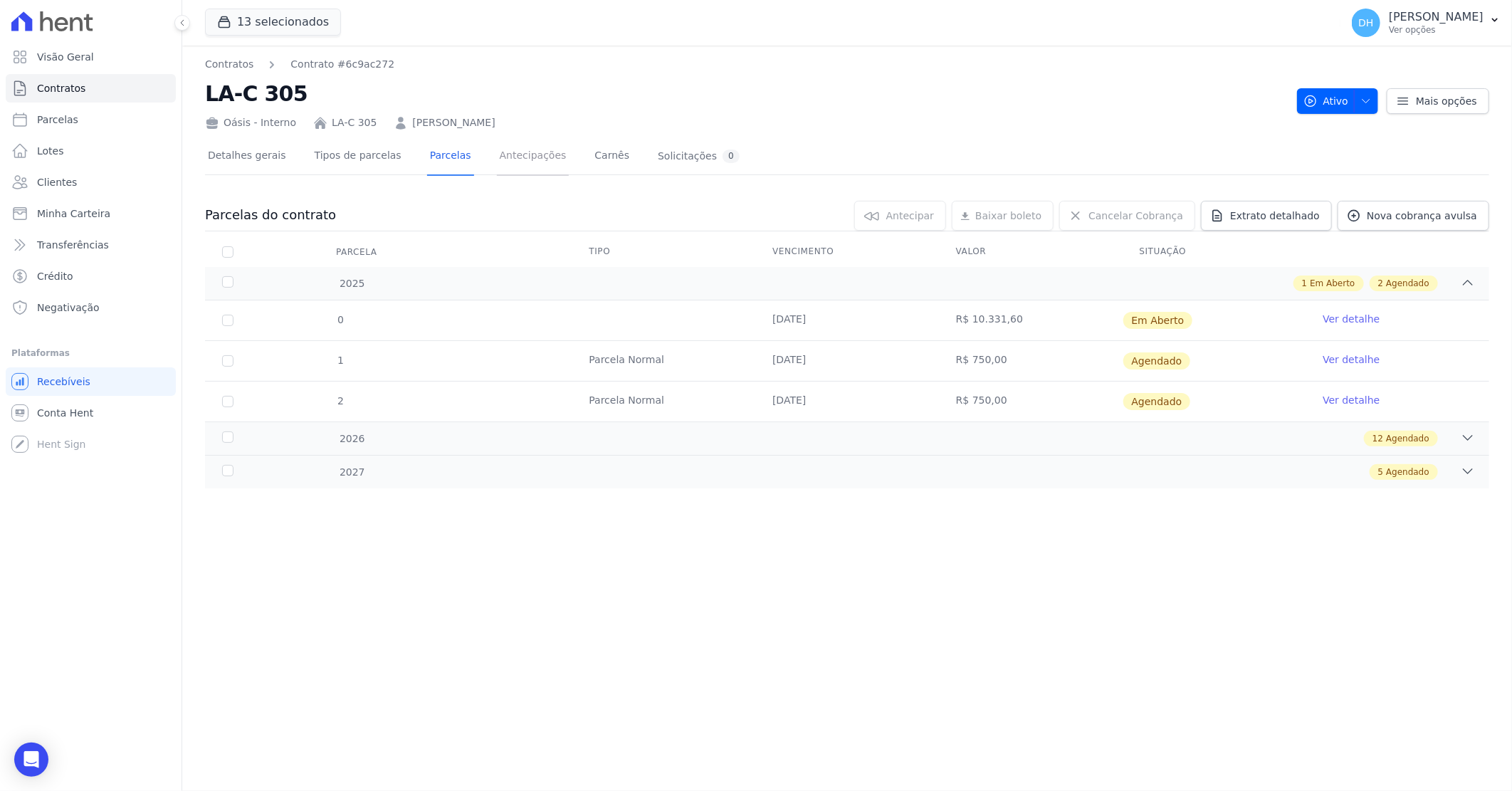
click at [518, 154] on link "Antecipações" at bounding box center [533, 156] width 72 height 38
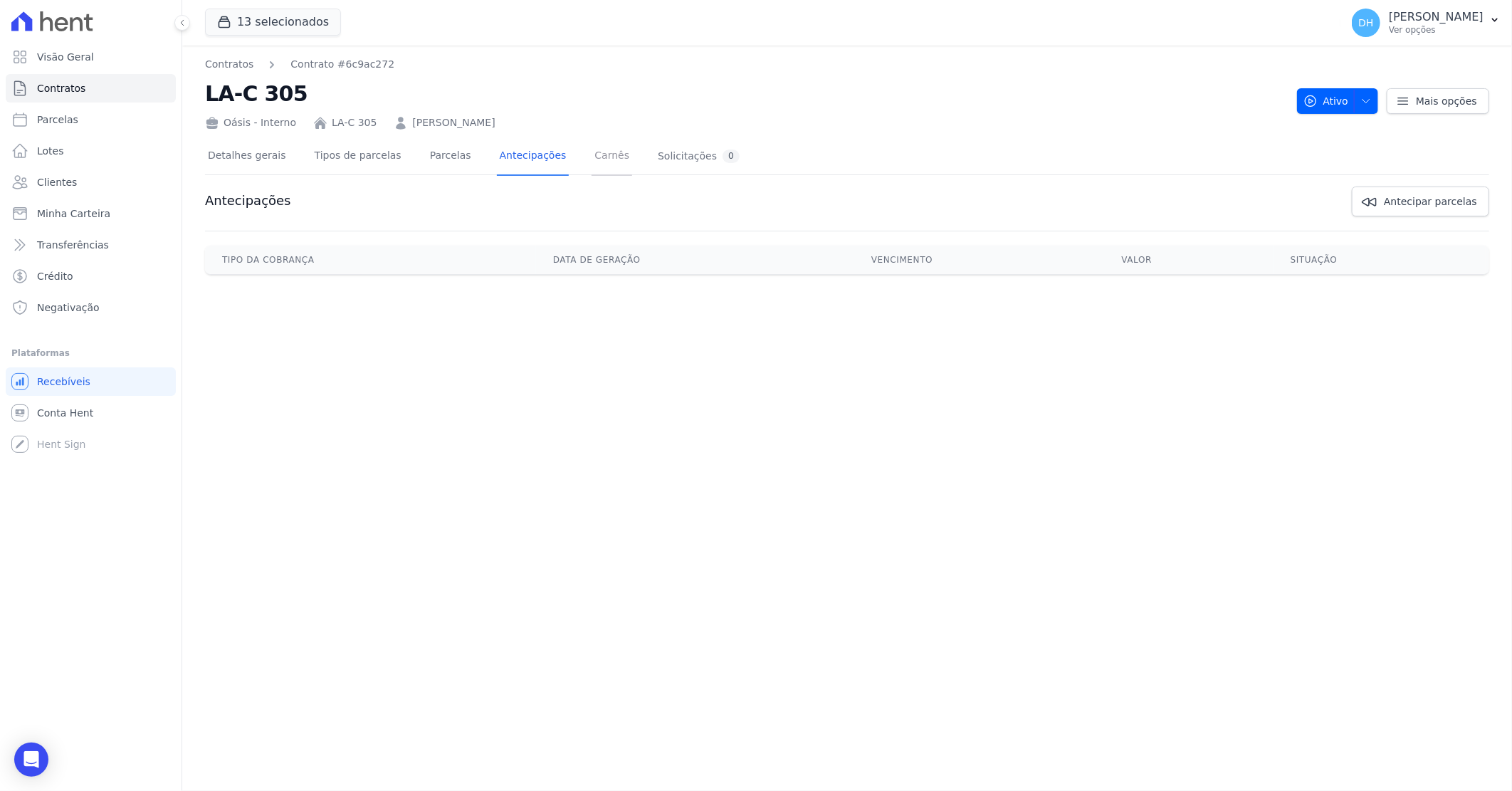
click at [591, 153] on link "Carnês" at bounding box center [612, 156] width 40 height 38
click at [658, 157] on div "Solicitações 0" at bounding box center [698, 156] width 82 height 13
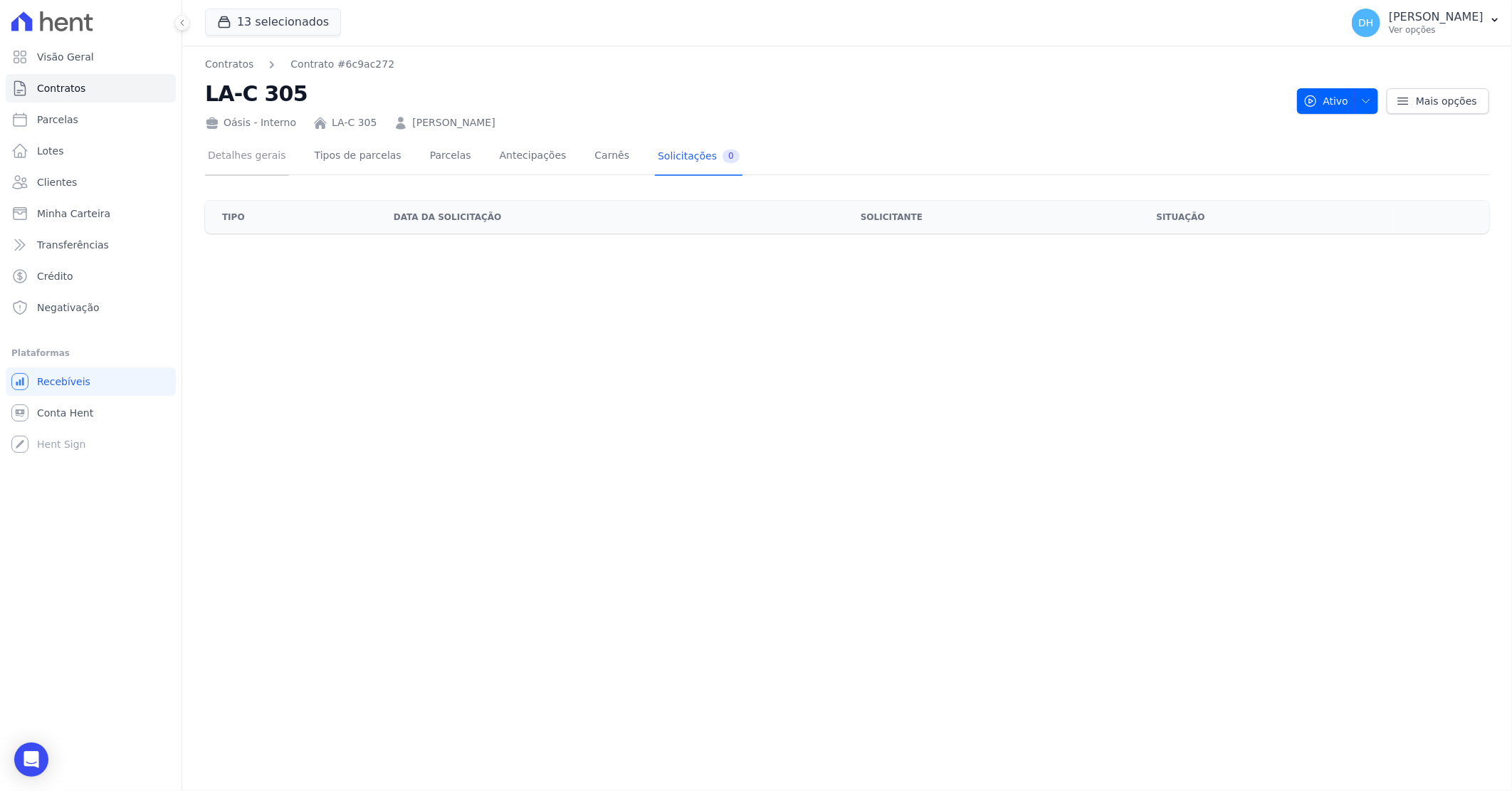
click at [264, 150] on link "Detalhes gerais" at bounding box center [247, 156] width 84 height 38
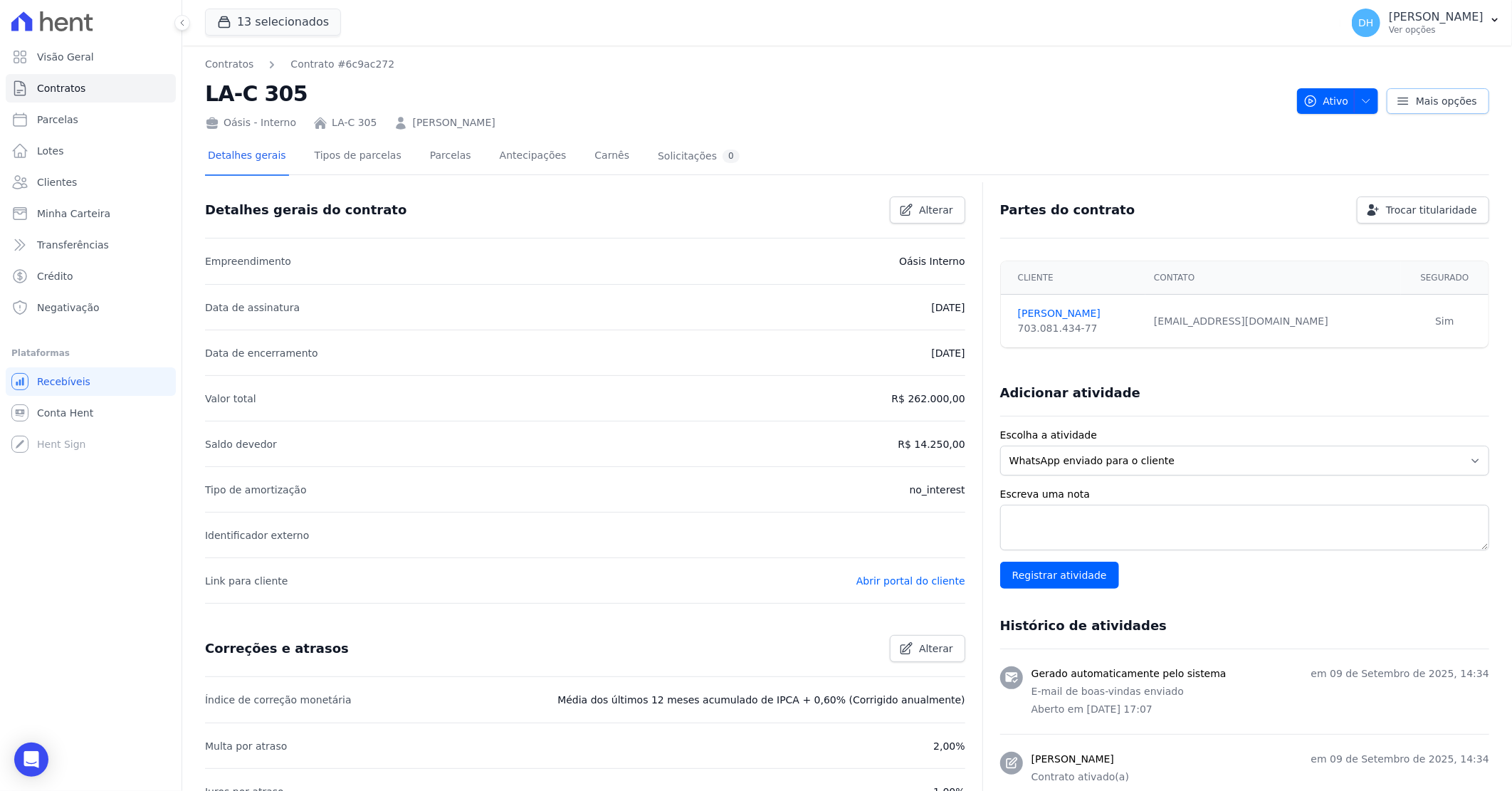
click at [1403, 105] on icon at bounding box center [1403, 101] width 14 height 14
click at [1269, 327] on div "[EMAIL_ADDRESS][DOMAIN_NAME]" at bounding box center [1273, 322] width 239 height 15
click at [1396, 98] on icon at bounding box center [1403, 101] width 14 height 14
click at [1113, 206] on div "Partes do contrato Trocar titularidade" at bounding box center [1239, 204] width 501 height 39
click at [433, 158] on link "Parcelas" at bounding box center [451, 156] width 47 height 38
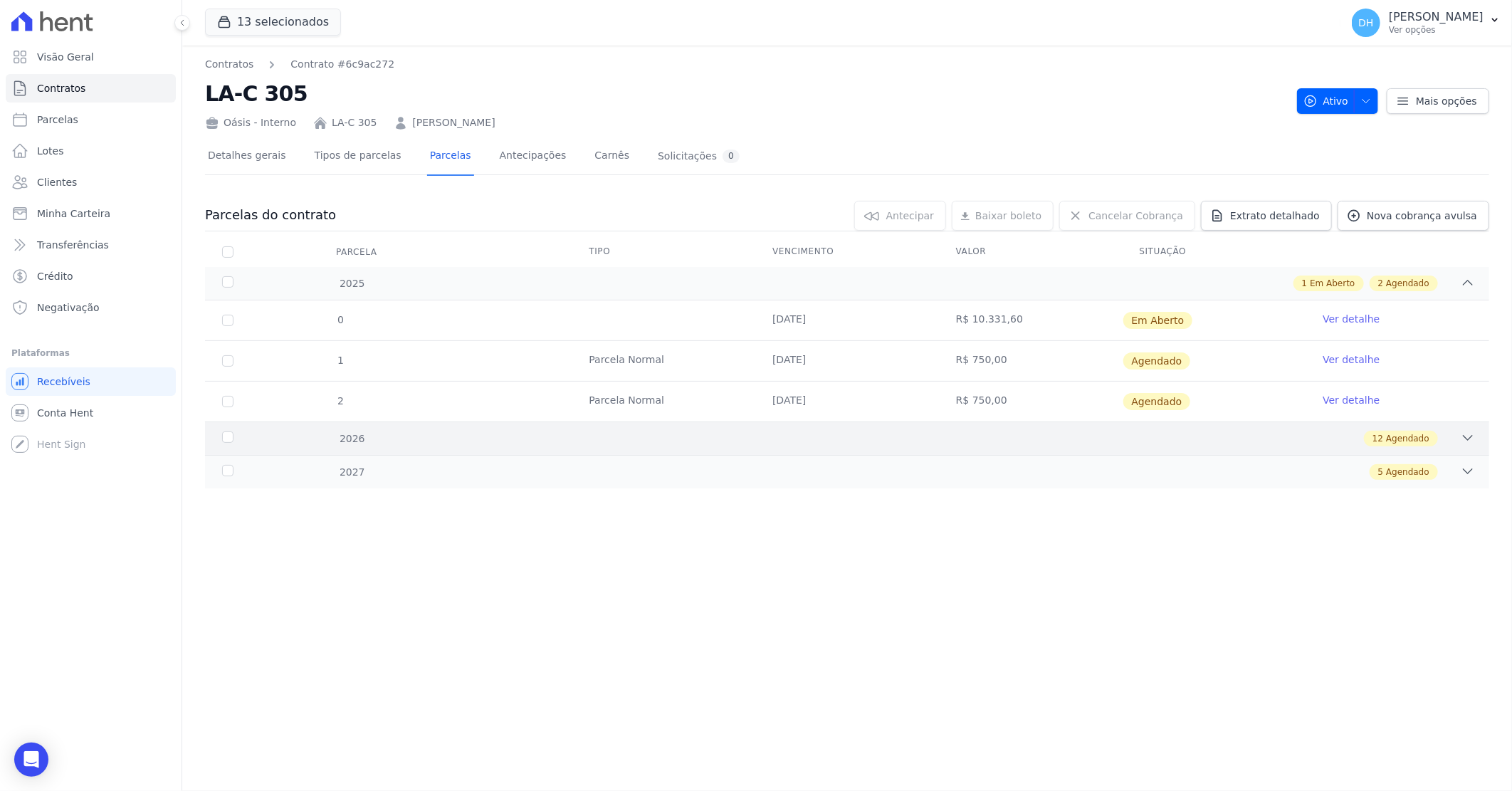
click at [878, 445] on div "12 Agendado" at bounding box center [910, 438] width 1130 height 15
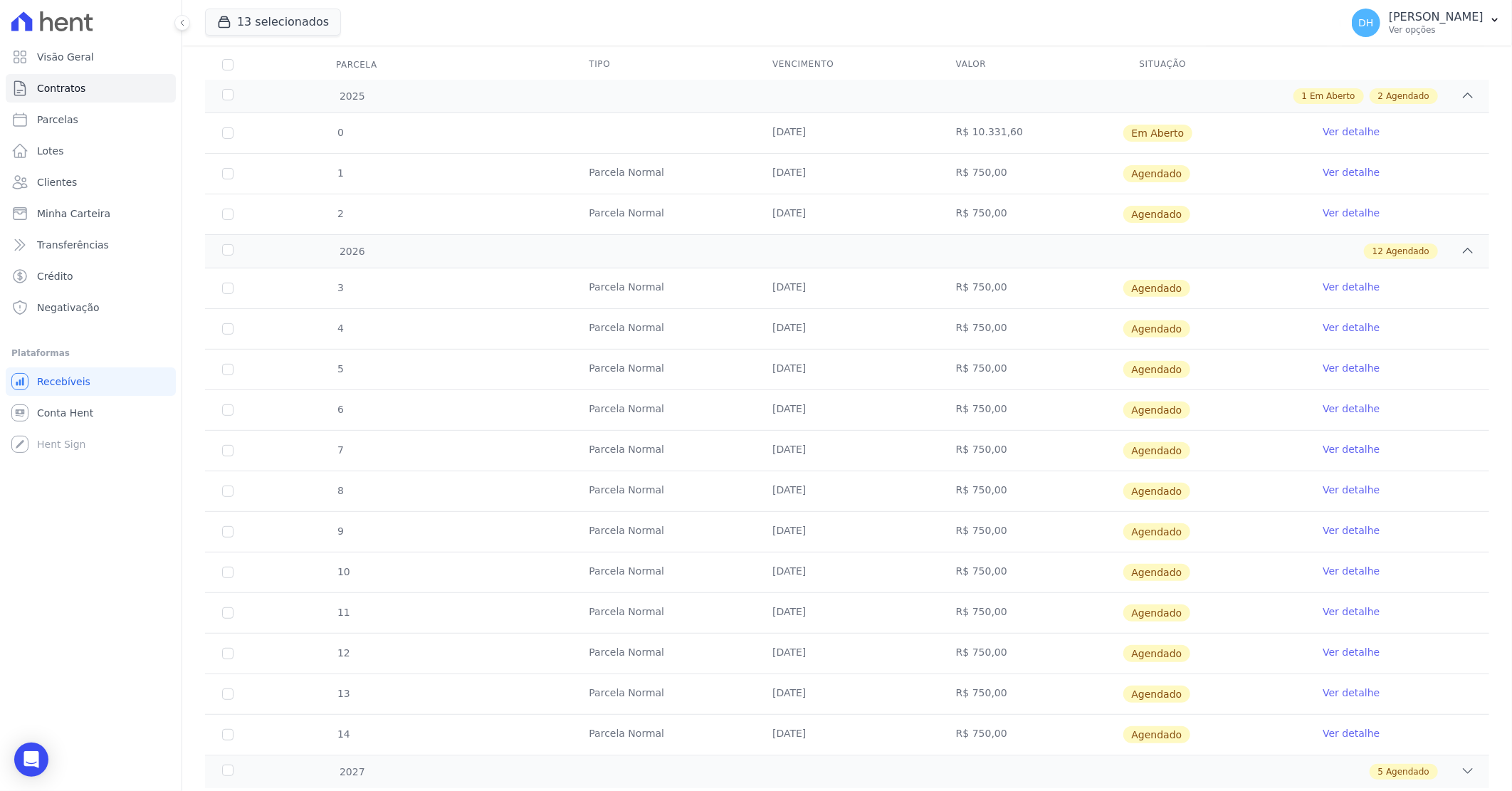
scroll to position [228, 0]
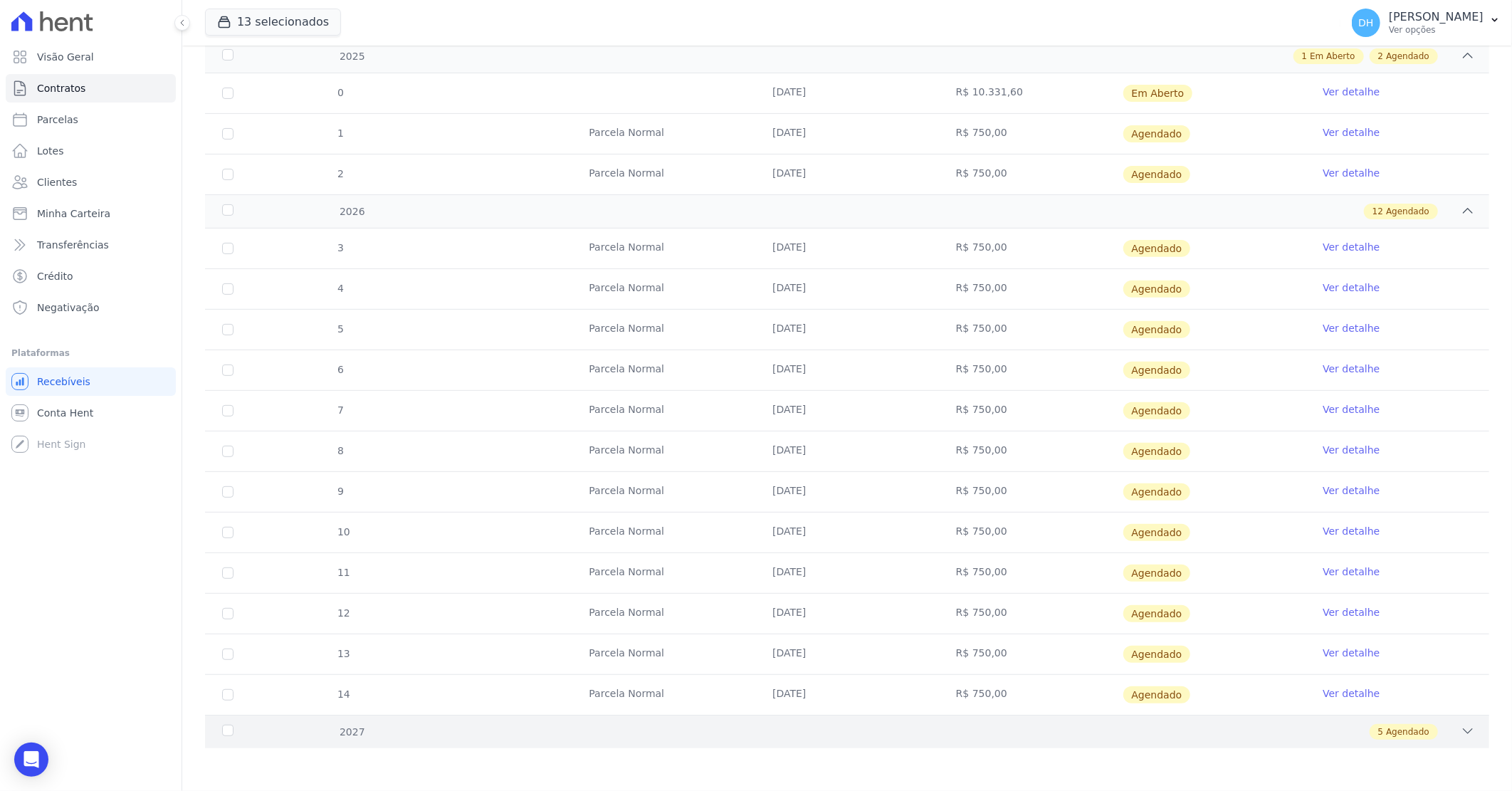
click at [844, 745] on div "2027 5 Agendado" at bounding box center [847, 731] width 1285 height 34
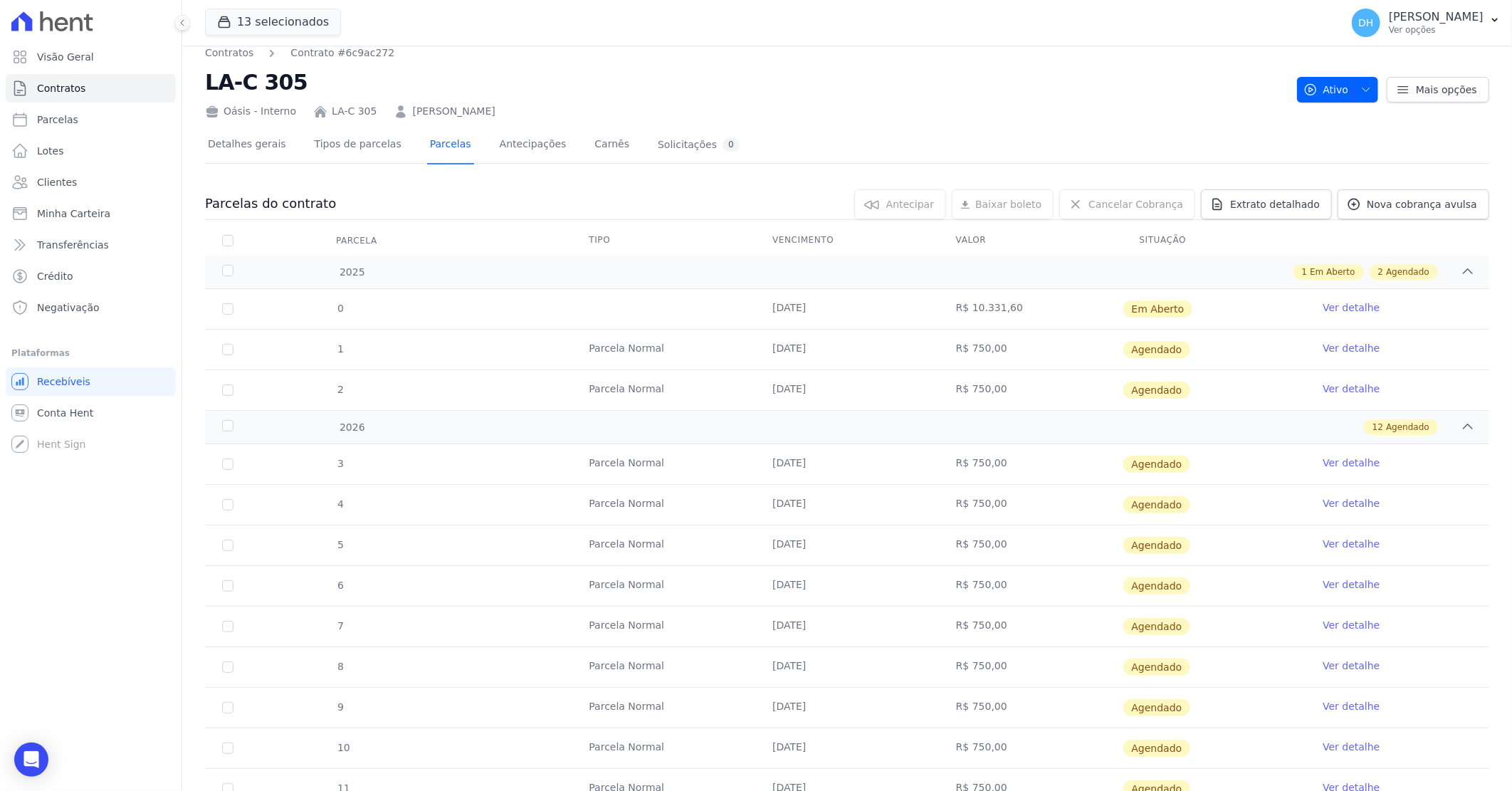
scroll to position [0, 0]
